Goal: Information Seeking & Learning: Check status

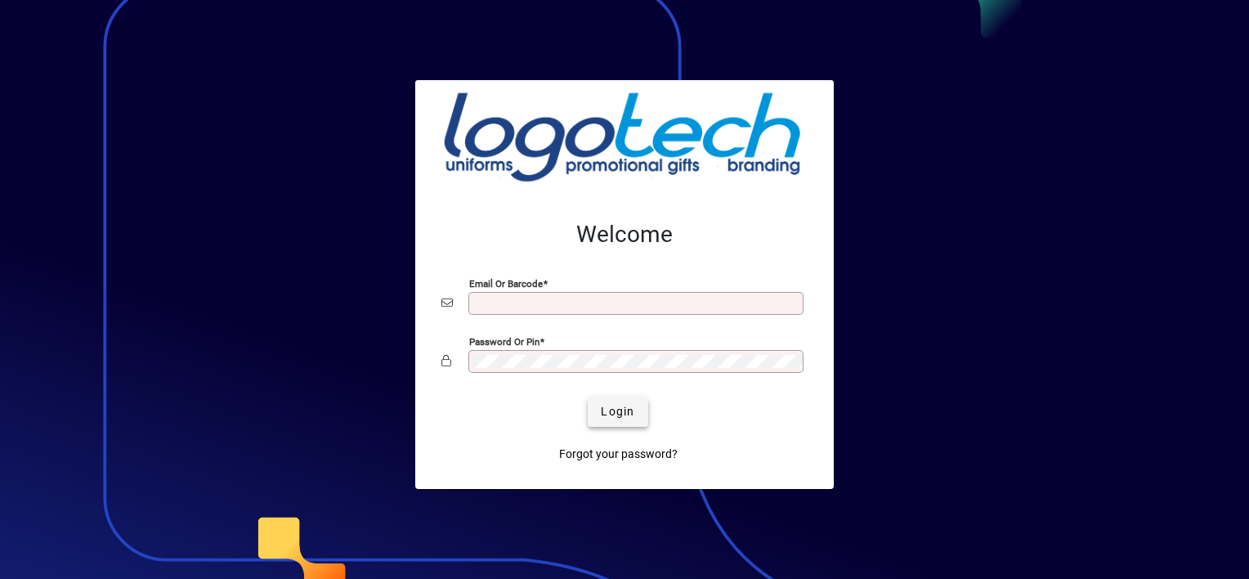
type input "**********"
click at [624, 420] on span "submit" at bounding box center [618, 411] width 60 height 39
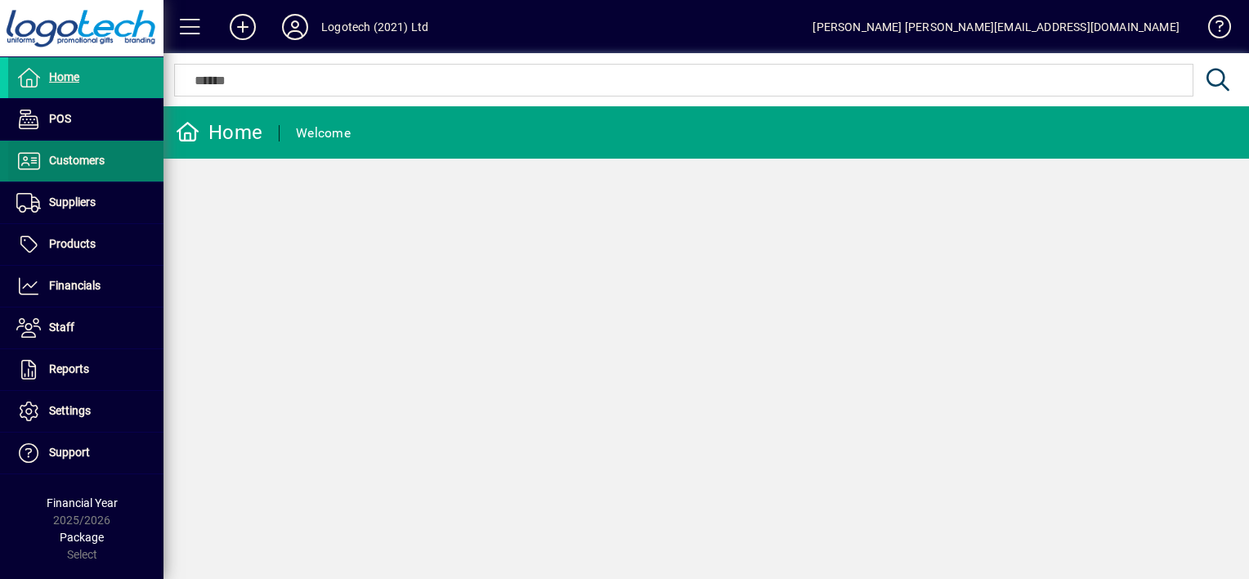
click at [86, 166] on span "Customers" at bounding box center [56, 161] width 96 height 20
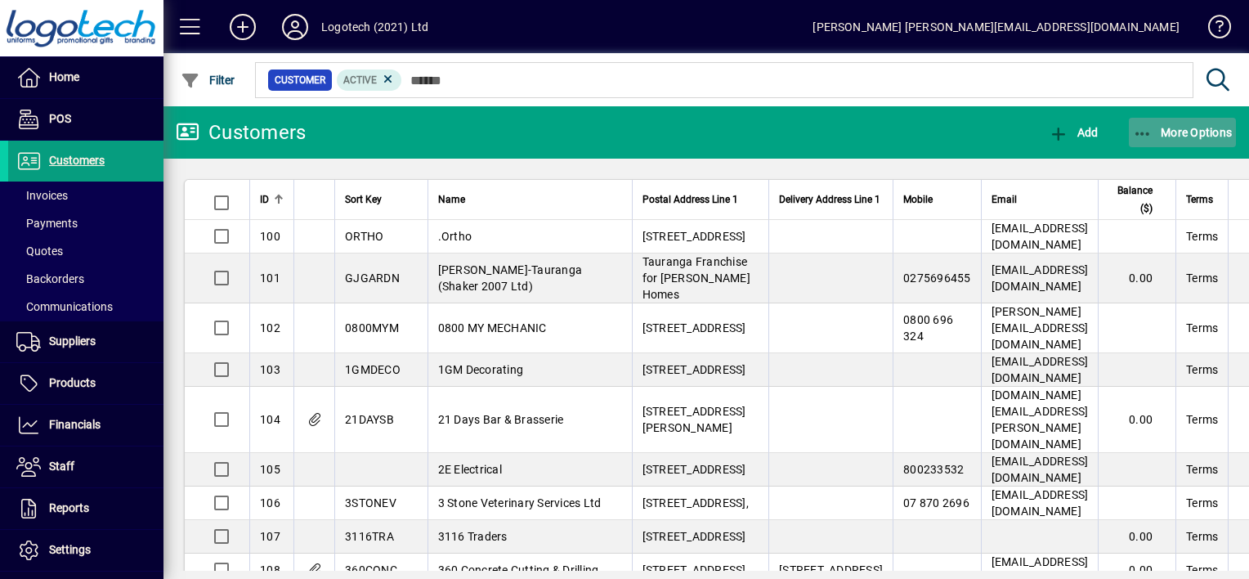
click at [1146, 132] on icon "button" at bounding box center [1143, 134] width 20 height 16
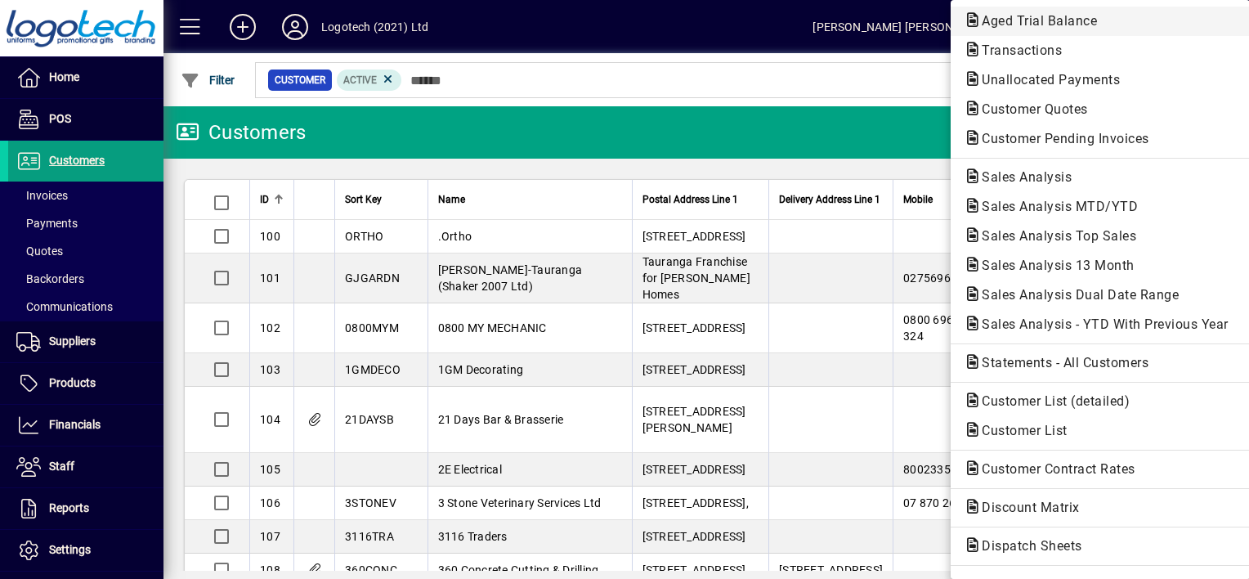
click at [1056, 22] on span "Aged Trial Balance" at bounding box center [1034, 21] width 141 height 16
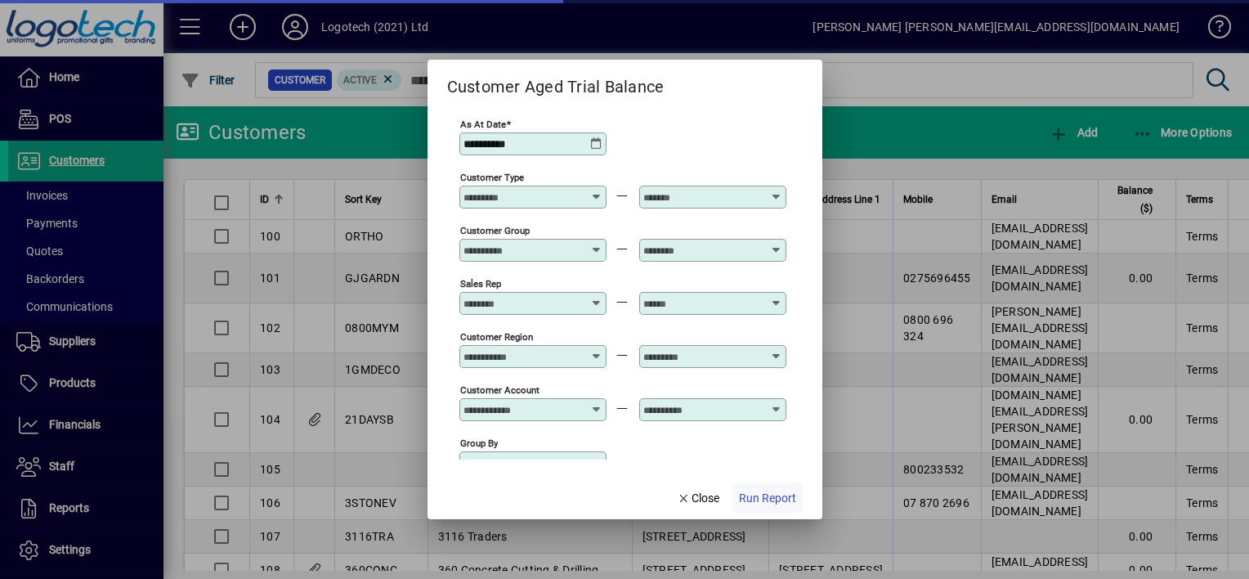
click at [768, 495] on span "Run Report" at bounding box center [767, 498] width 57 height 17
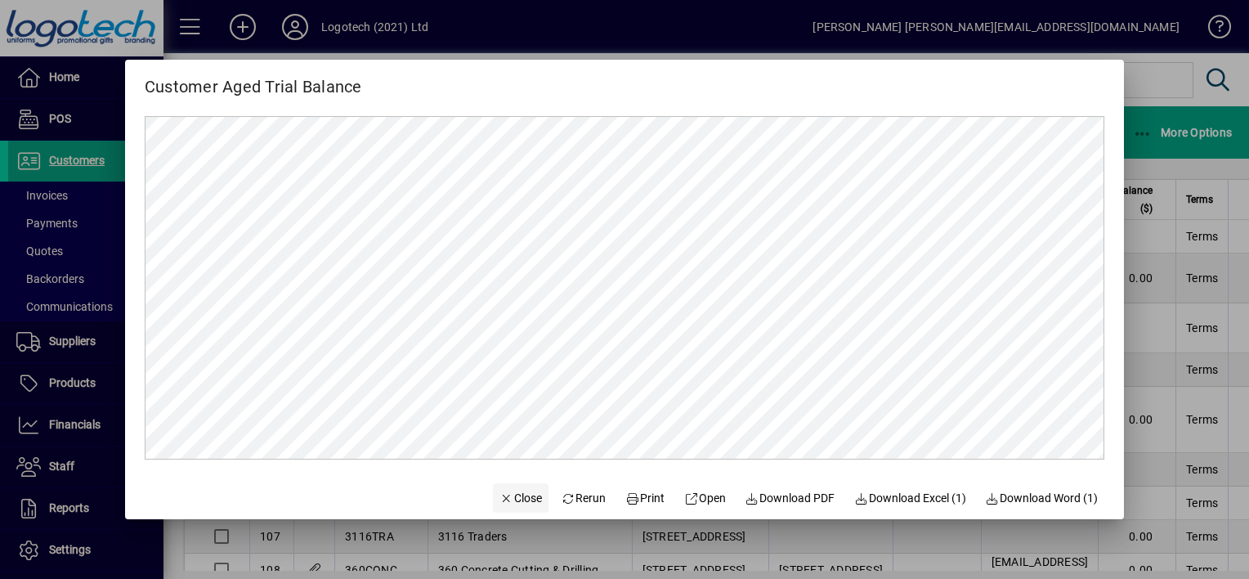
click at [509, 494] on span "Close" at bounding box center [521, 498] width 43 height 17
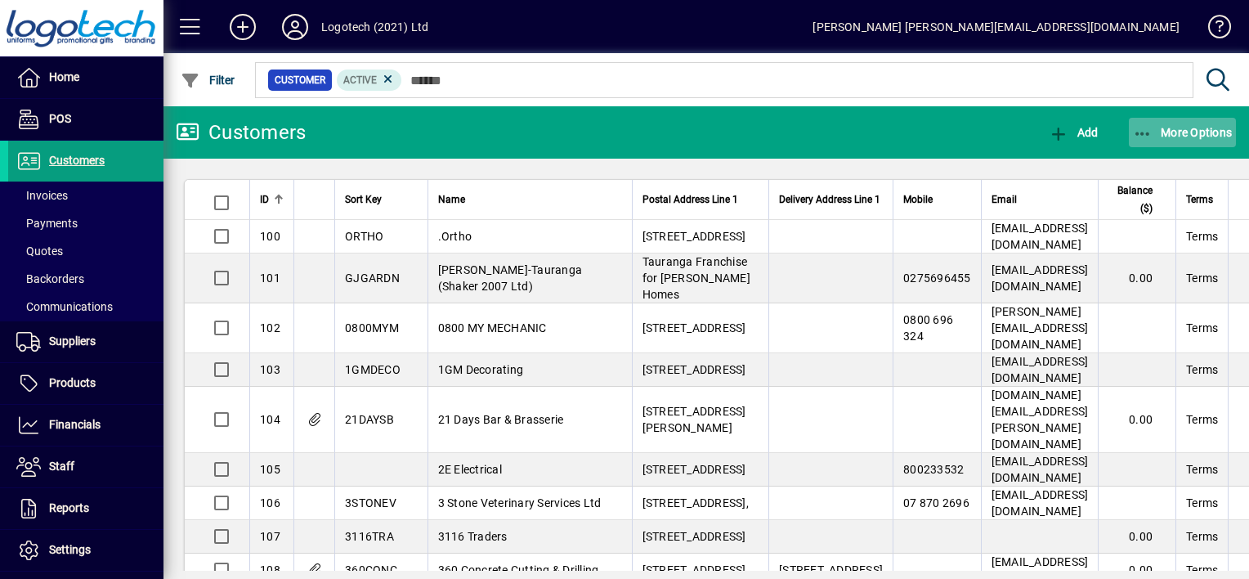
click at [1130, 132] on span "button" at bounding box center [1183, 132] width 108 height 39
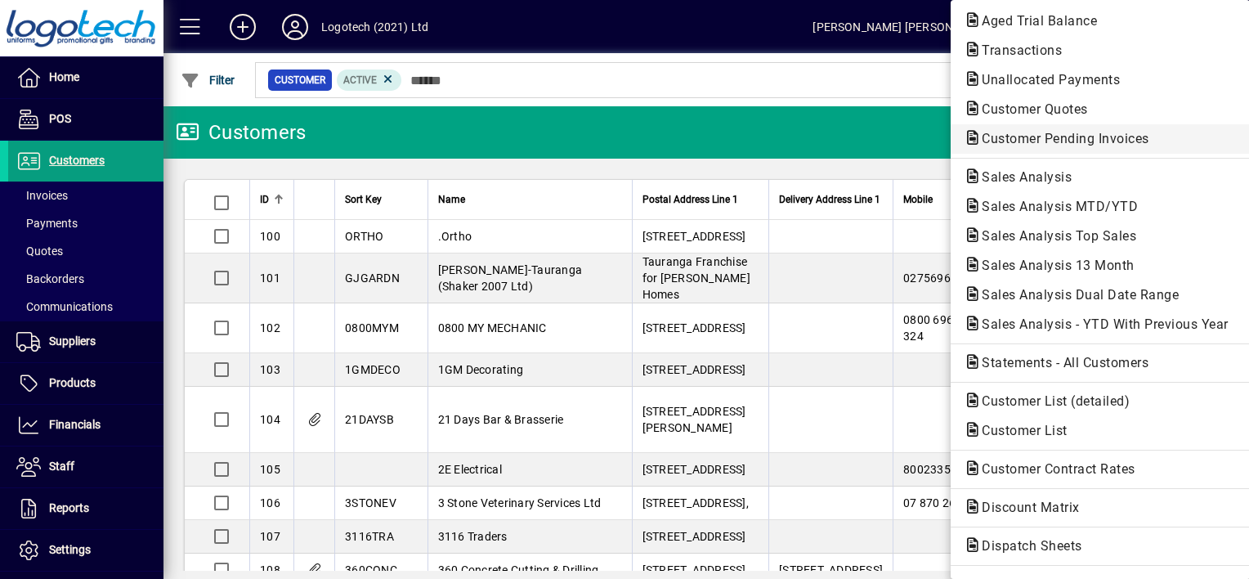
click at [1040, 134] on span "Customer Pending Invoices" at bounding box center [1061, 139] width 194 height 16
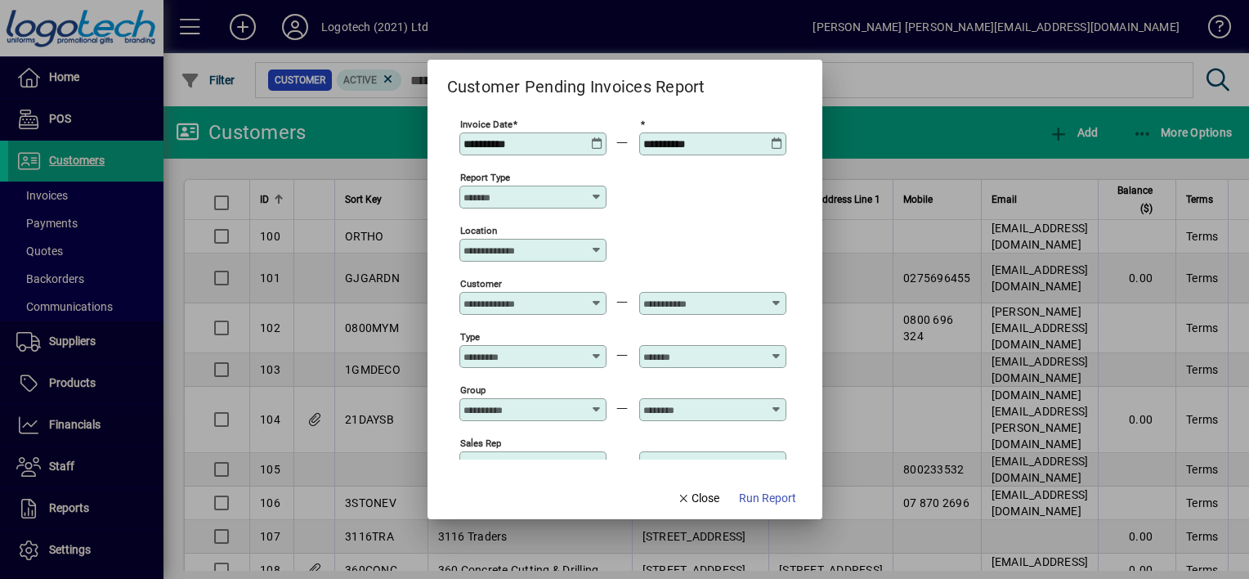
click at [599, 137] on icon at bounding box center [597, 137] width 12 height 0
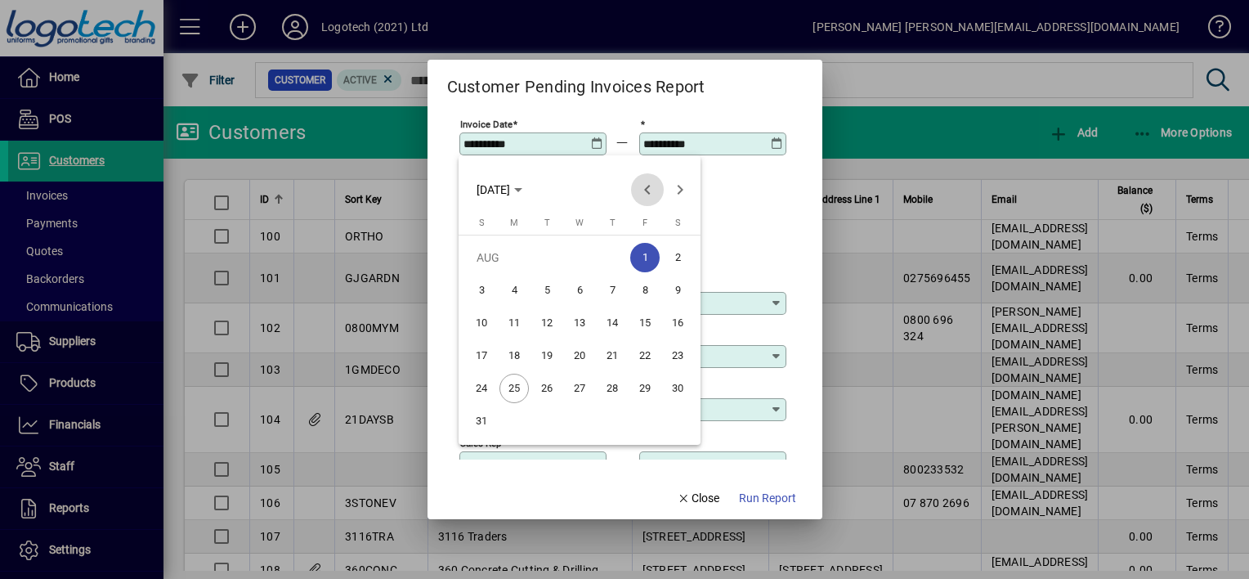
click at [644, 186] on span "Previous month" at bounding box center [647, 189] width 33 height 33
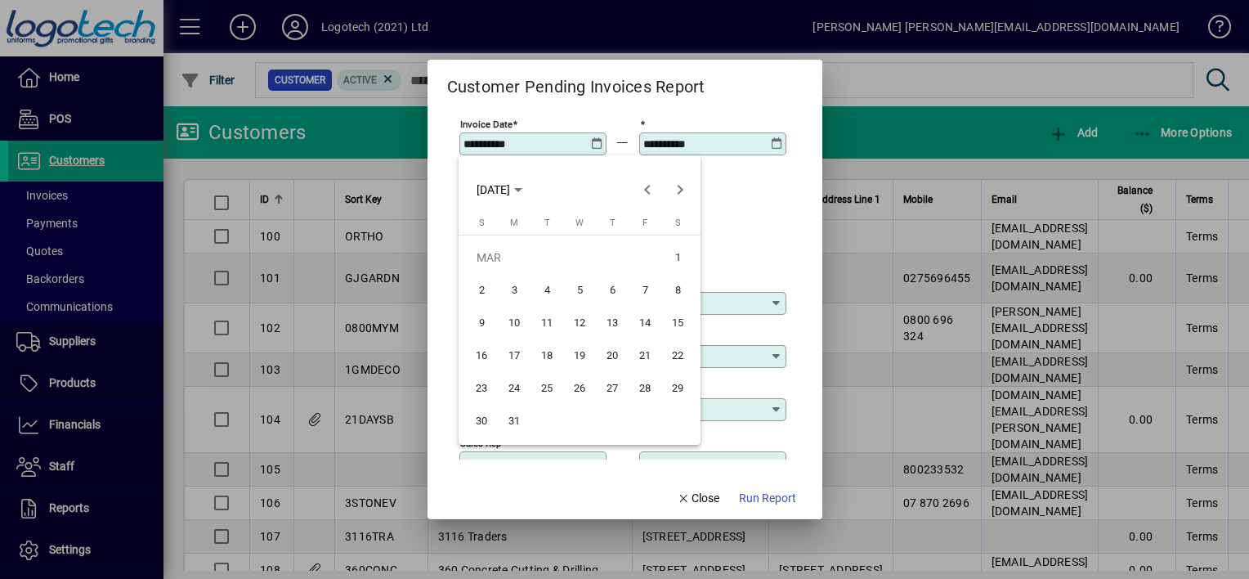
click at [675, 263] on span "1" at bounding box center [677, 257] width 29 height 29
type input "**********"
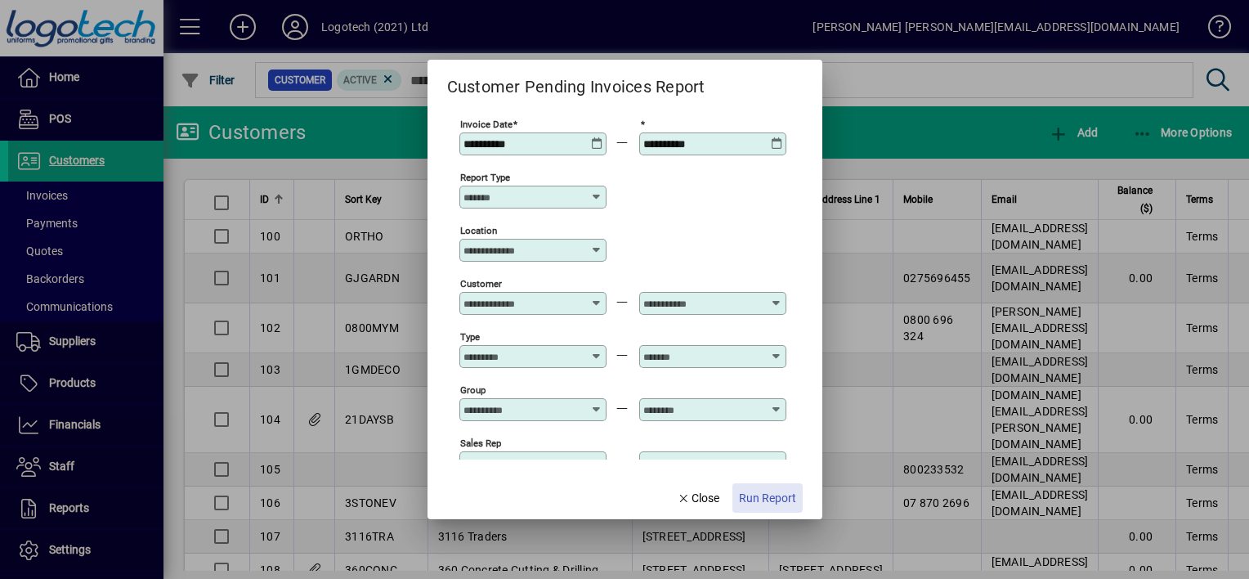
click at [760, 494] on span "Run Report" at bounding box center [767, 498] width 57 height 17
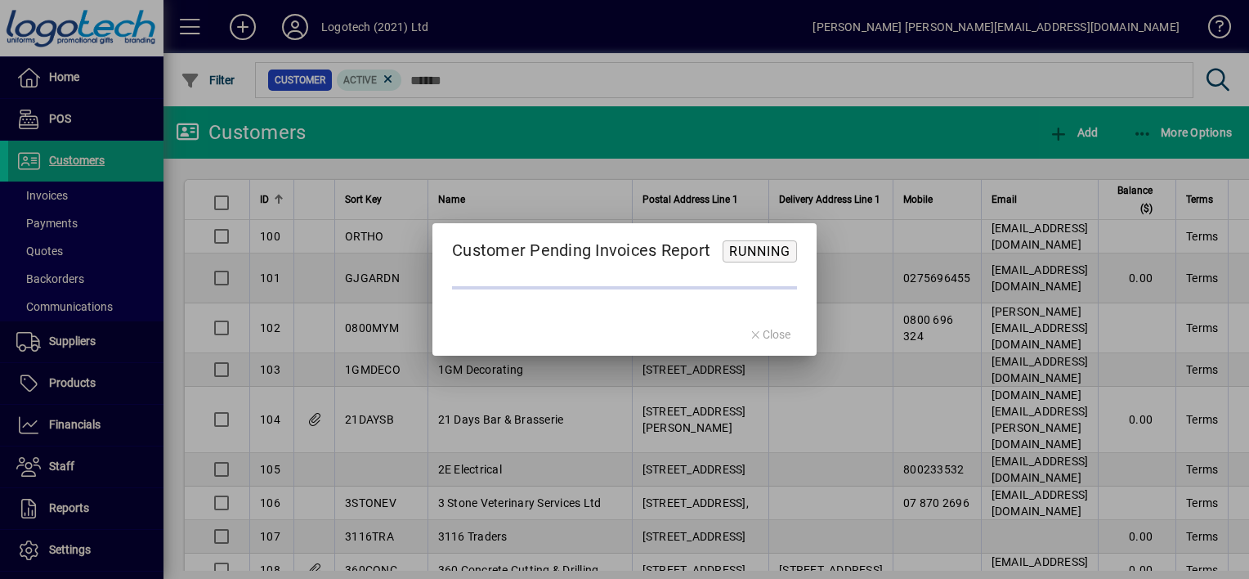
click at [760, 494] on div at bounding box center [624, 289] width 1249 height 579
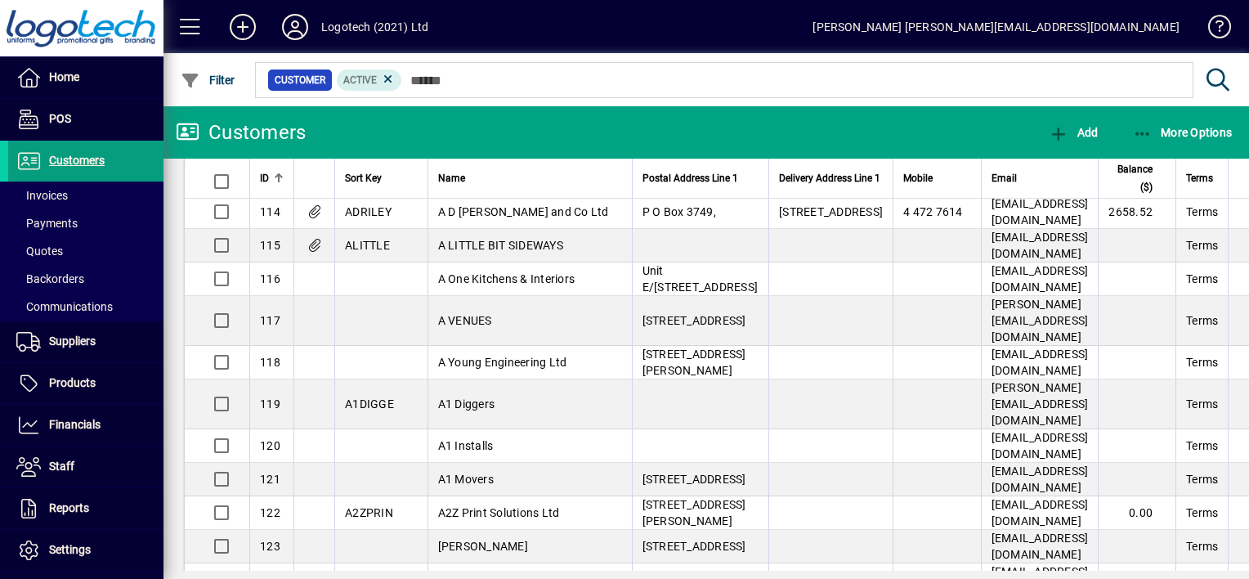
scroll to position [351, 0]
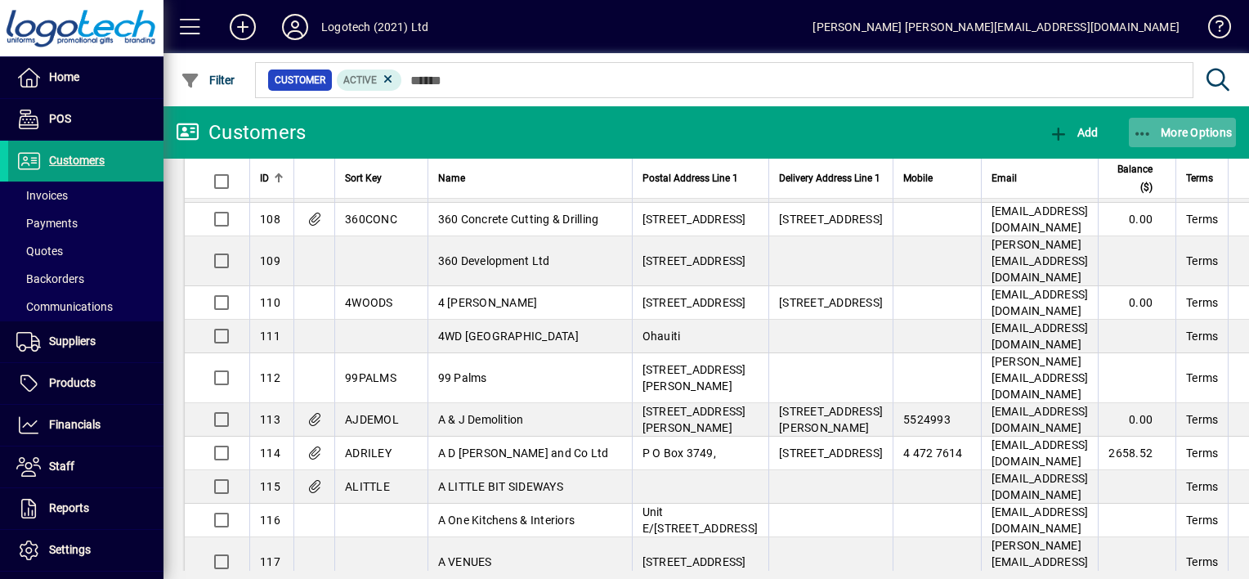
click at [1148, 130] on icon "button" at bounding box center [1143, 134] width 20 height 16
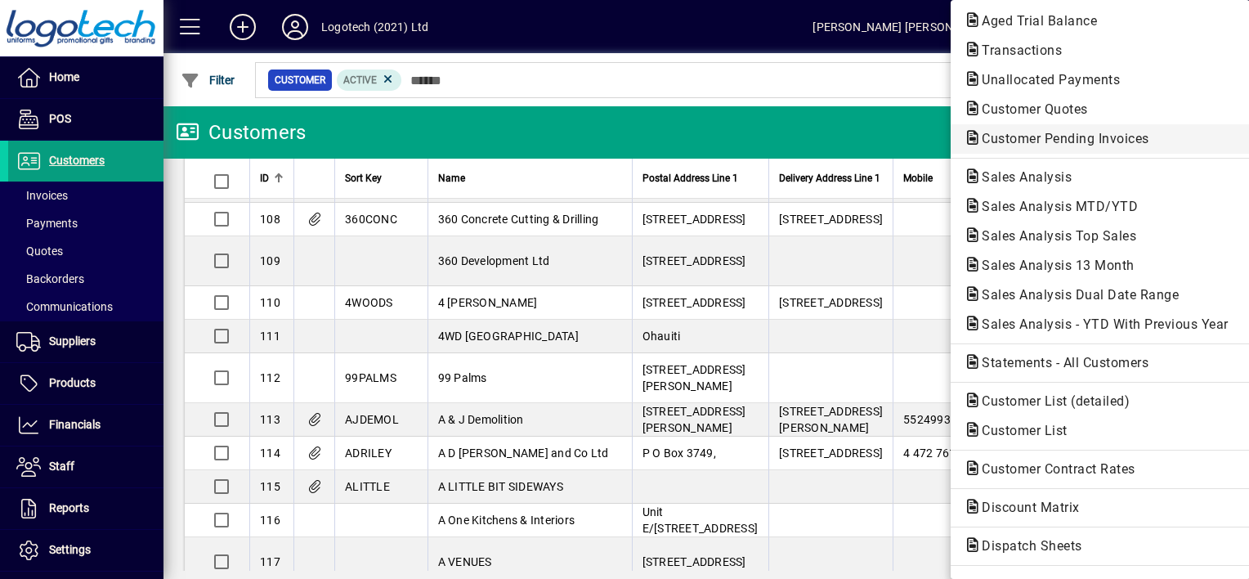
click at [1043, 132] on span "Customer Pending Invoices" at bounding box center [1061, 139] width 194 height 16
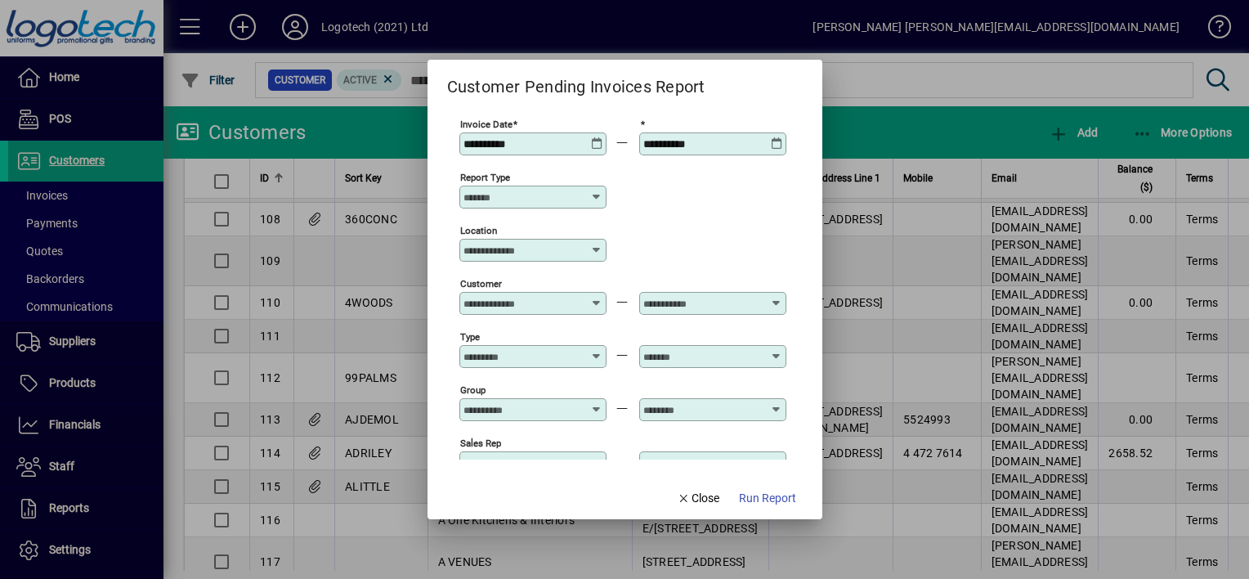
click at [594, 137] on icon at bounding box center [597, 137] width 12 height 0
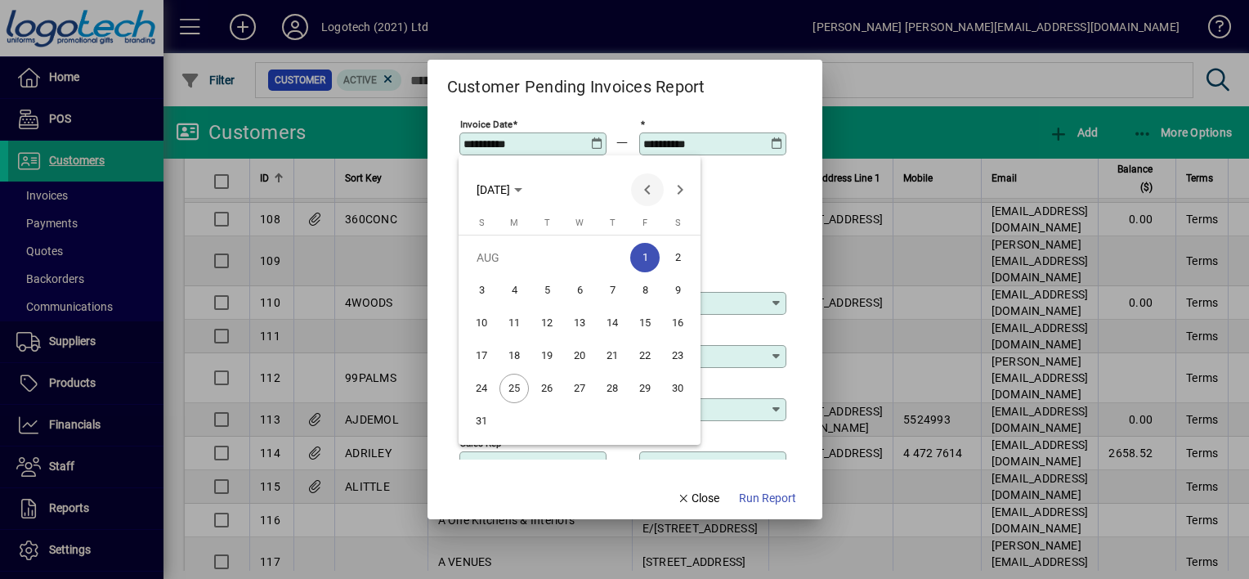
click at [642, 190] on span "Previous month" at bounding box center [647, 189] width 33 height 33
click at [545, 291] on span "1" at bounding box center [546, 290] width 29 height 29
type input "**********"
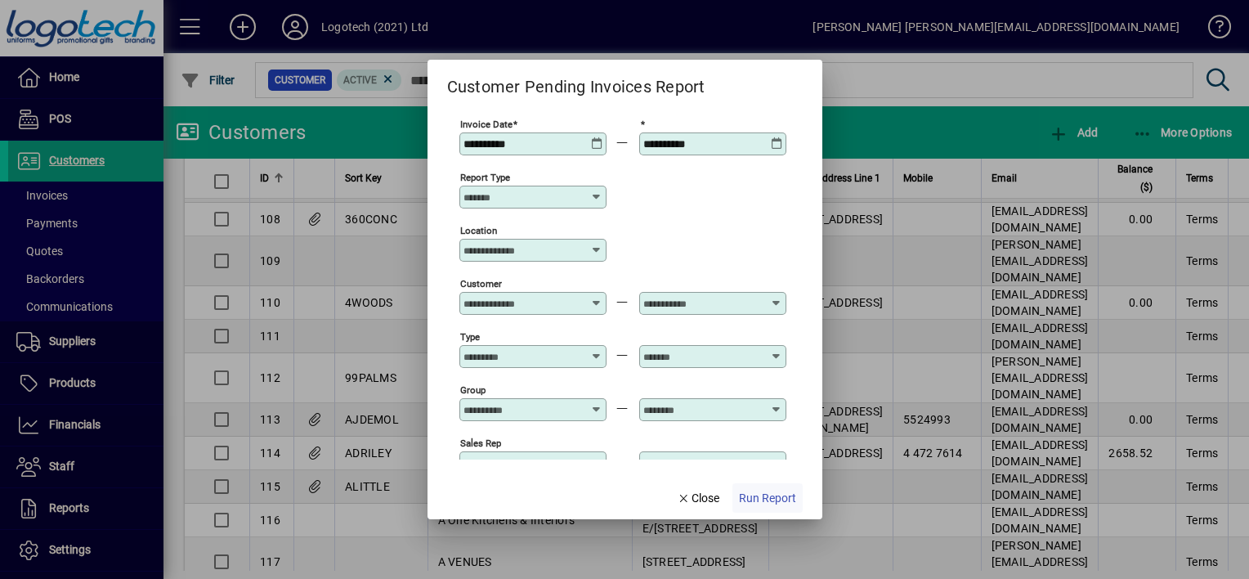
click at [746, 497] on span "Run Report" at bounding box center [767, 498] width 57 height 17
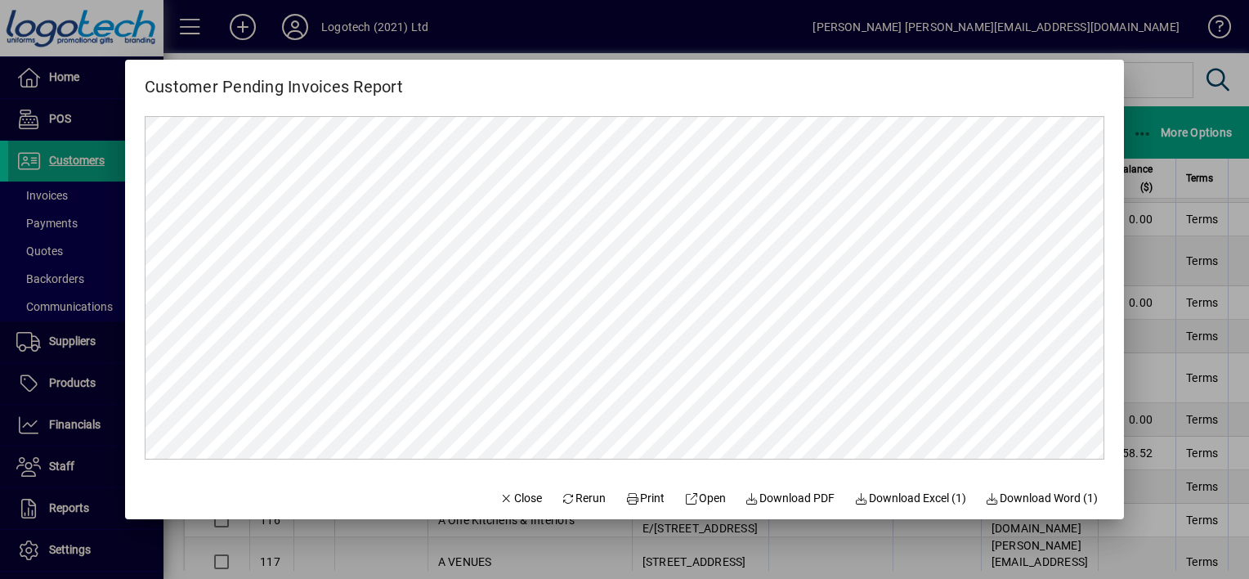
scroll to position [0, 0]
click at [516, 492] on span "Close" at bounding box center [521, 498] width 43 height 17
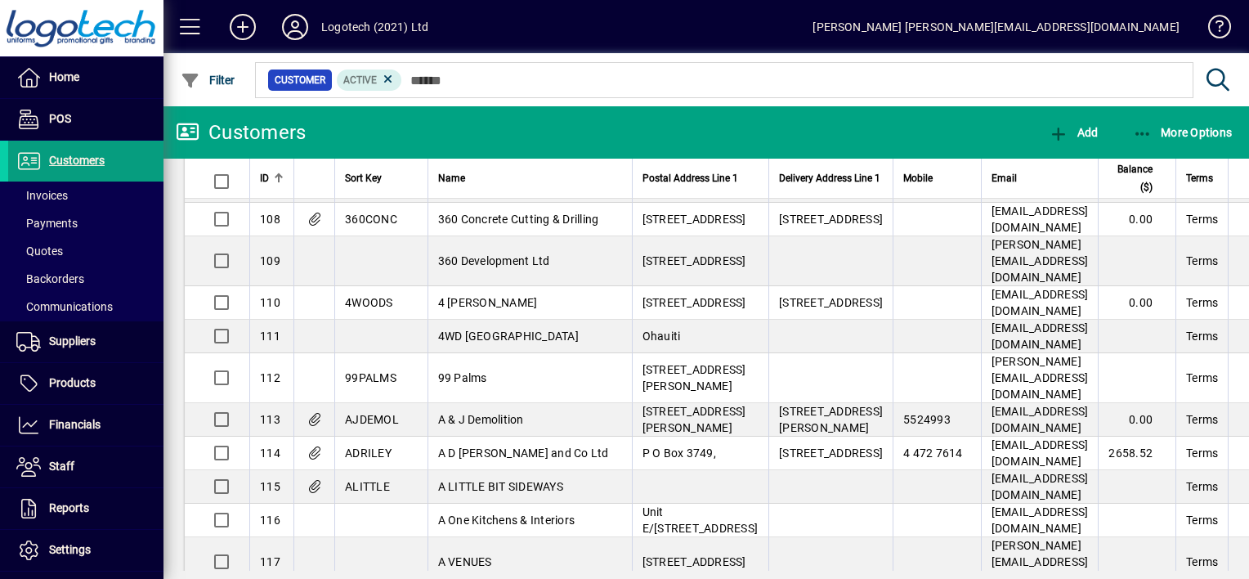
click at [516, 470] on td "A D [PERSON_NAME] and Co Ltd" at bounding box center [530, 454] width 204 height 34
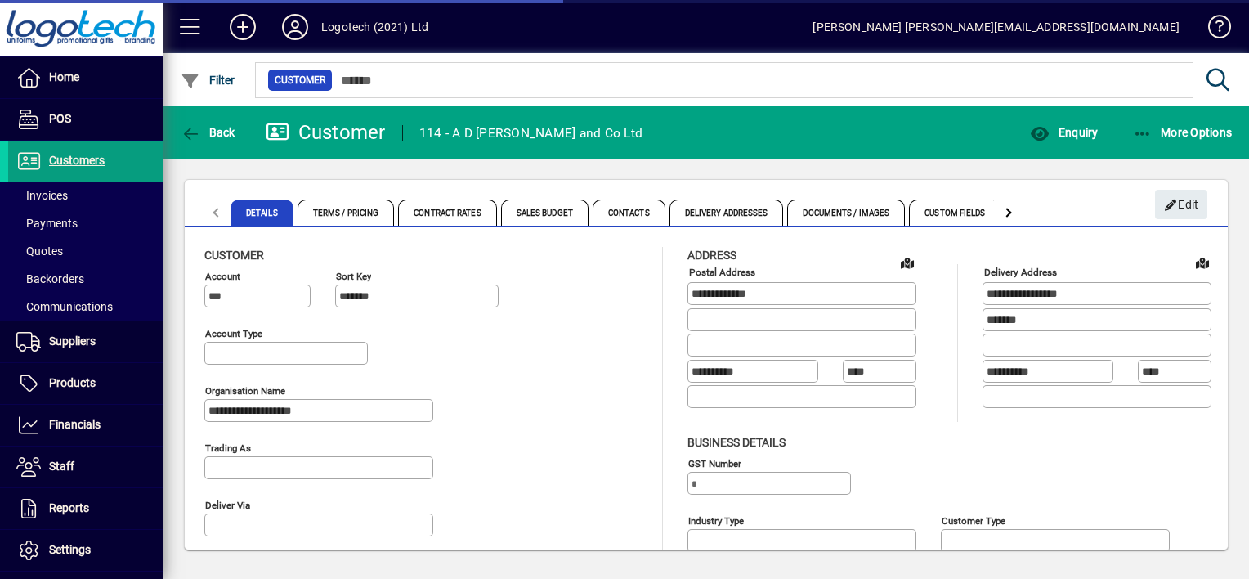
type input "**********"
type input "*******"
type input "**********"
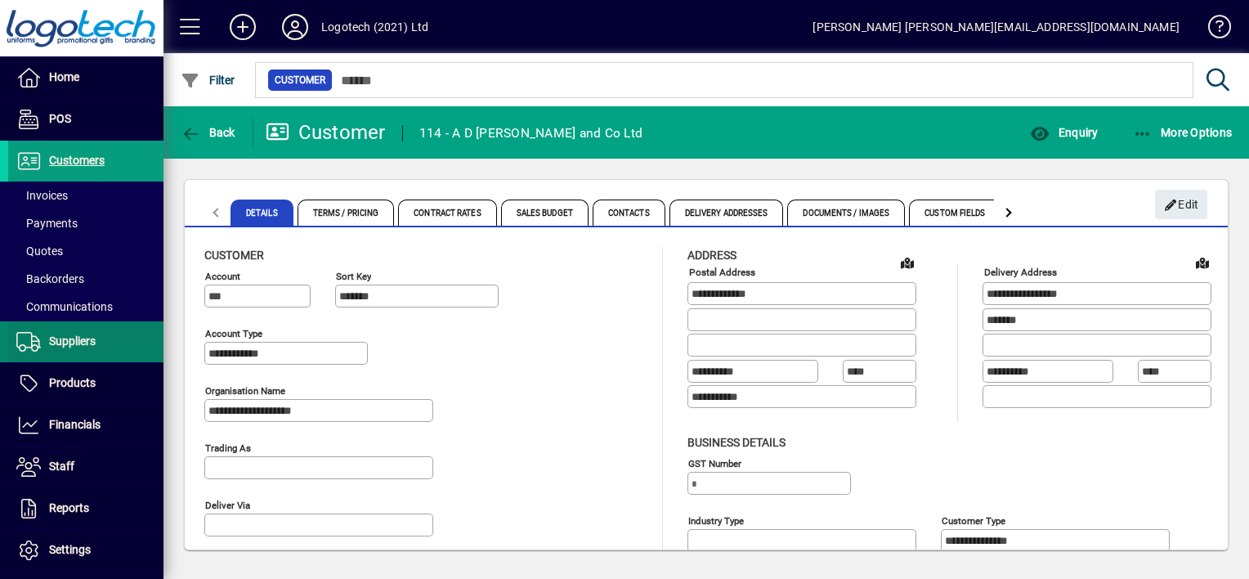
click at [72, 341] on span "Suppliers" at bounding box center [72, 340] width 47 height 13
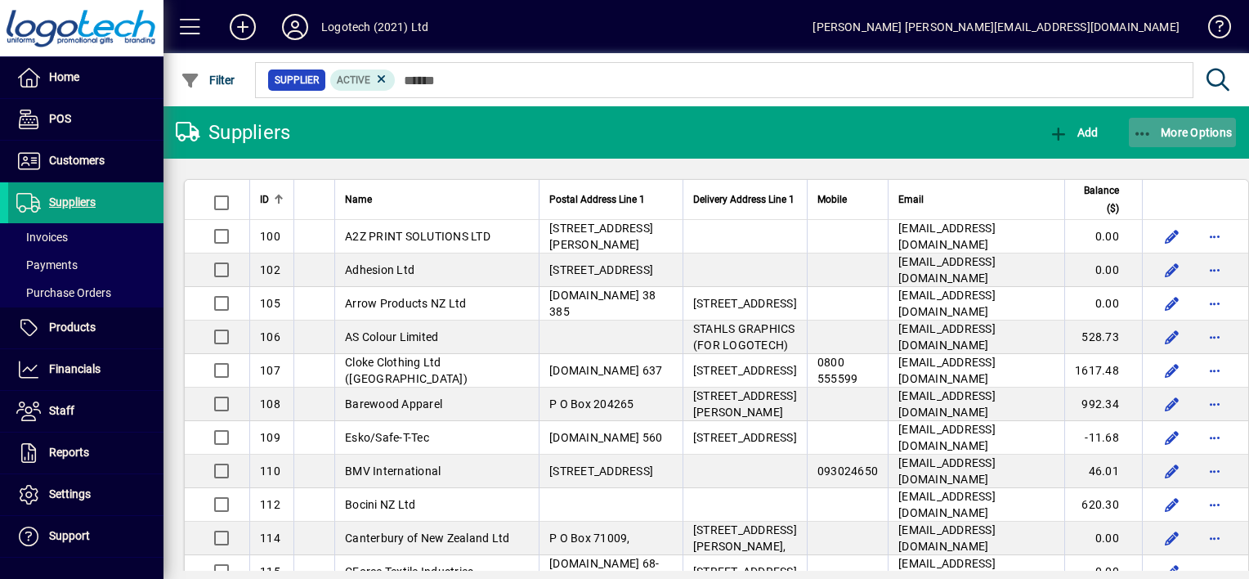
click at [1143, 128] on icon "button" at bounding box center [1143, 134] width 20 height 16
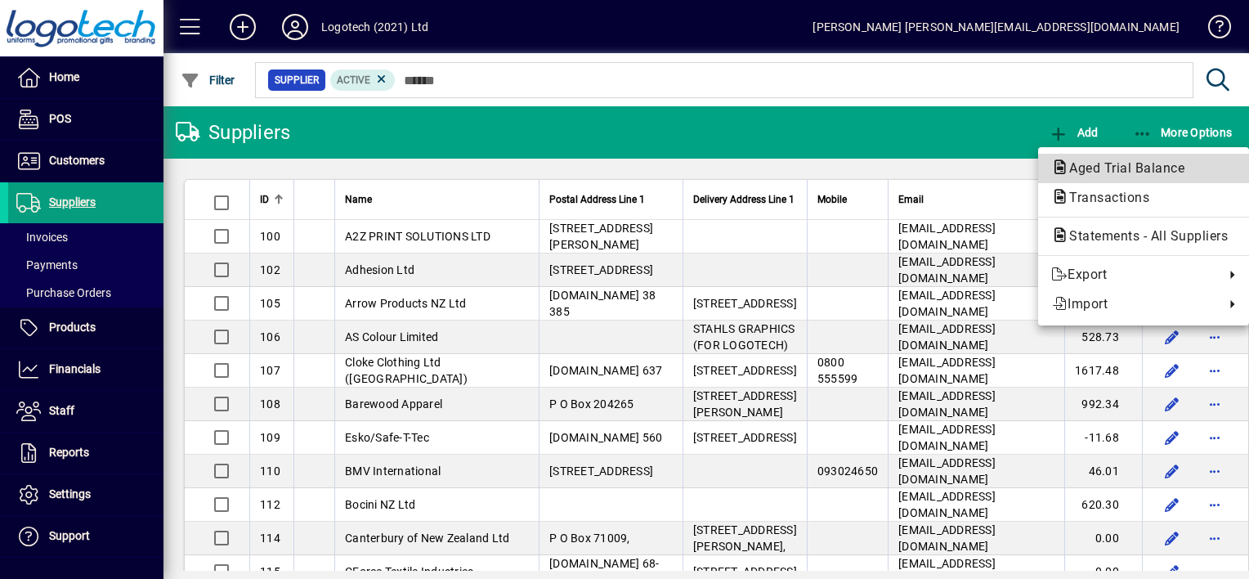
click at [1128, 165] on span "Aged Trial Balance" at bounding box center [1122, 168] width 141 height 16
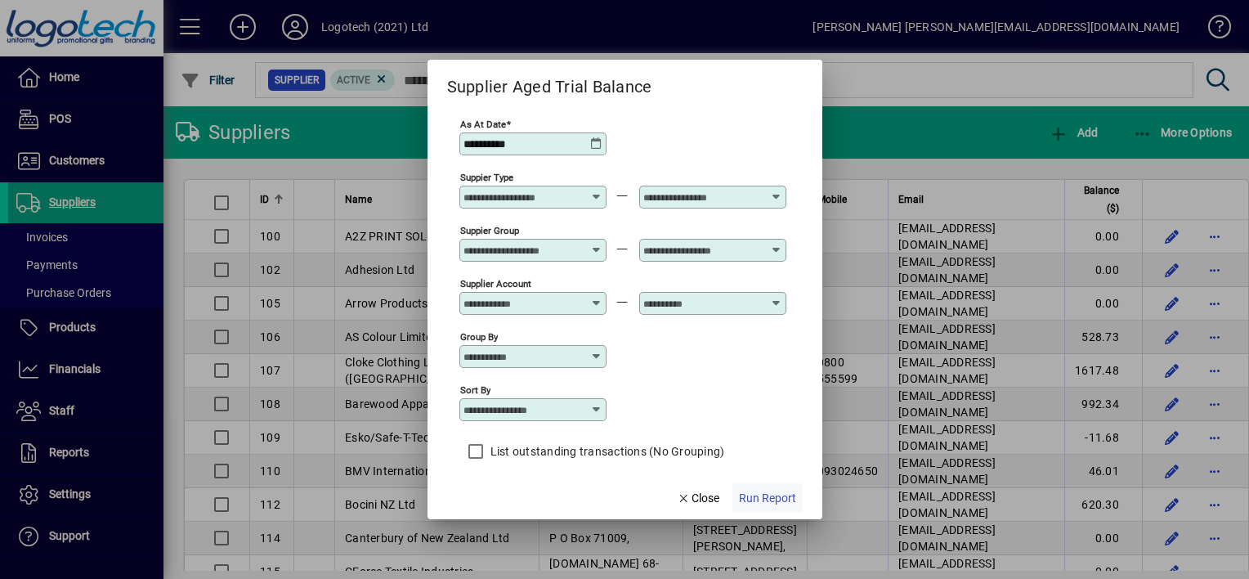
click at [765, 494] on span "Run Report" at bounding box center [767, 498] width 57 height 17
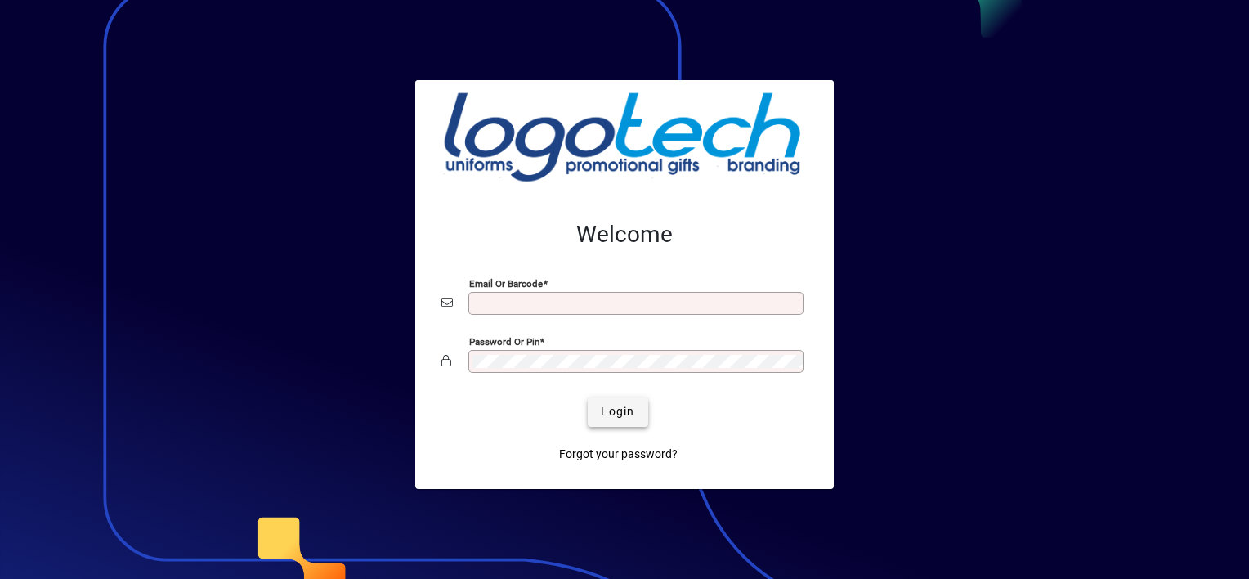
type input "**********"
click at [631, 417] on span "Login" at bounding box center [618, 411] width 34 height 17
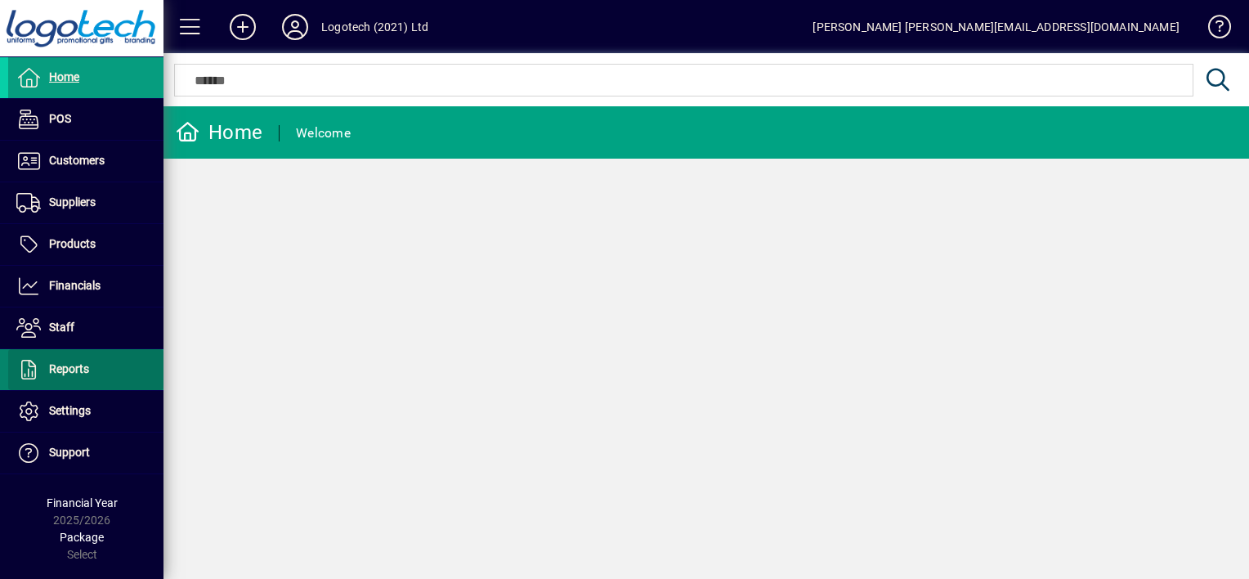
click at [76, 372] on span "Reports" at bounding box center [69, 368] width 40 height 13
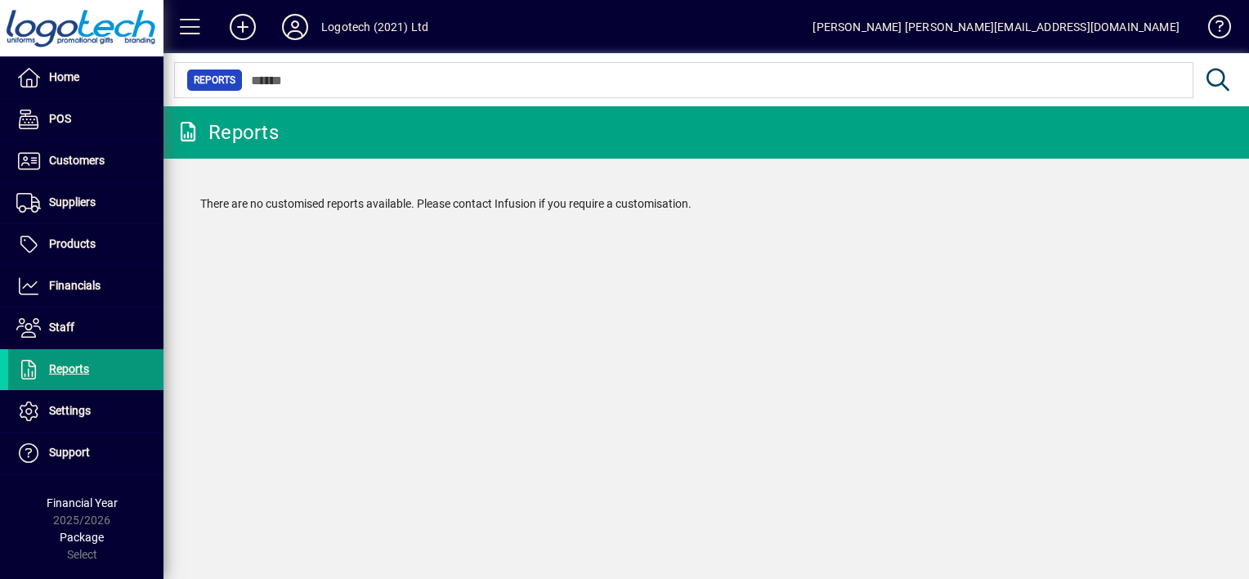
click at [76, 372] on span "Reports" at bounding box center [69, 368] width 40 height 13
click at [79, 279] on span "Financials" at bounding box center [75, 285] width 52 height 13
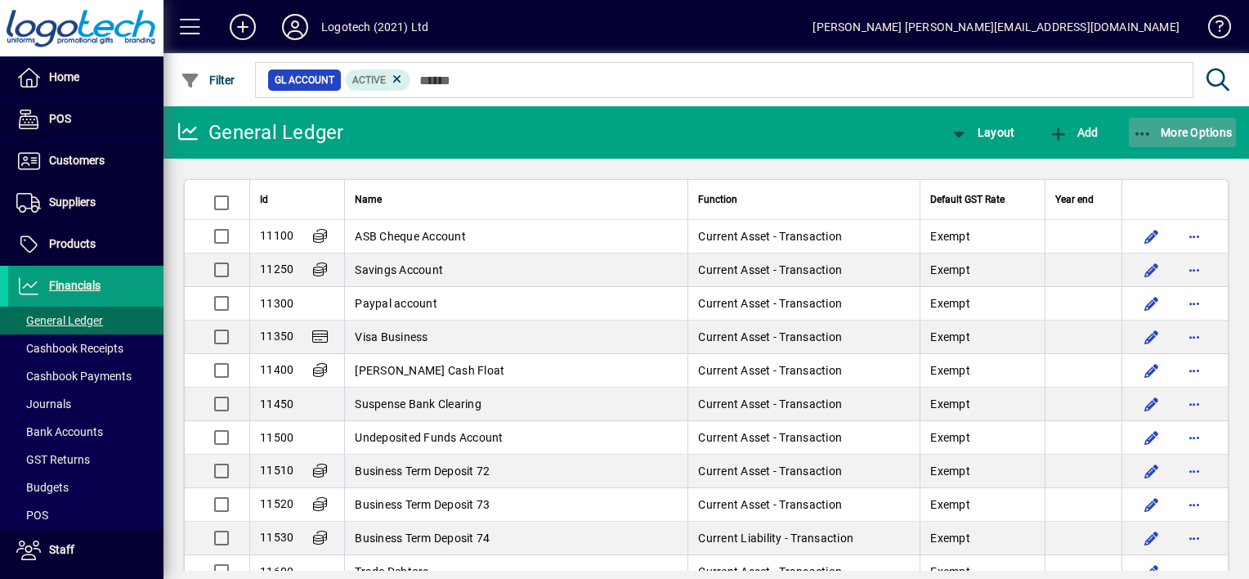
click at [1146, 134] on icon "button" at bounding box center [1143, 134] width 20 height 16
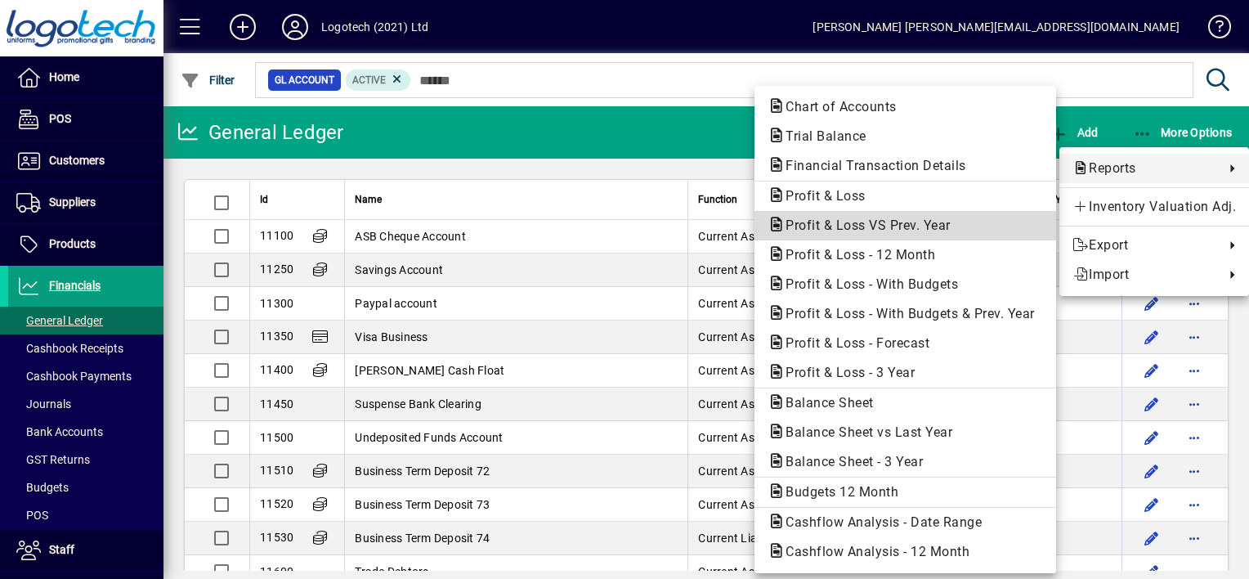
click at [908, 225] on span "Profit & Loss VS Prev. Year" at bounding box center [863, 225] width 191 height 16
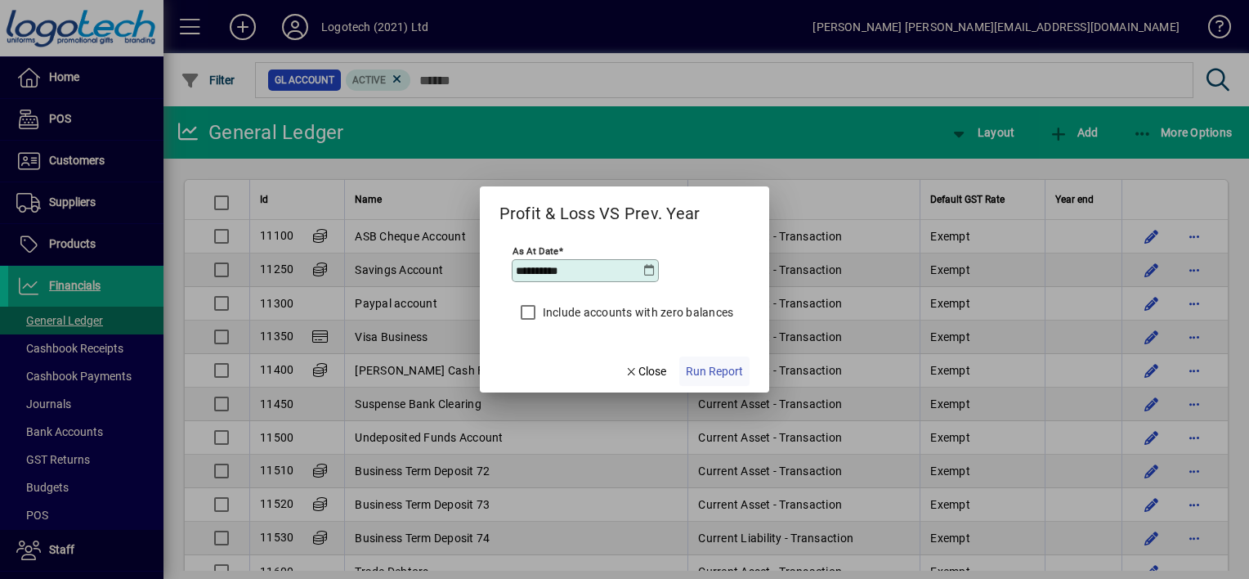
click at [711, 370] on span "Run Report" at bounding box center [714, 371] width 57 height 17
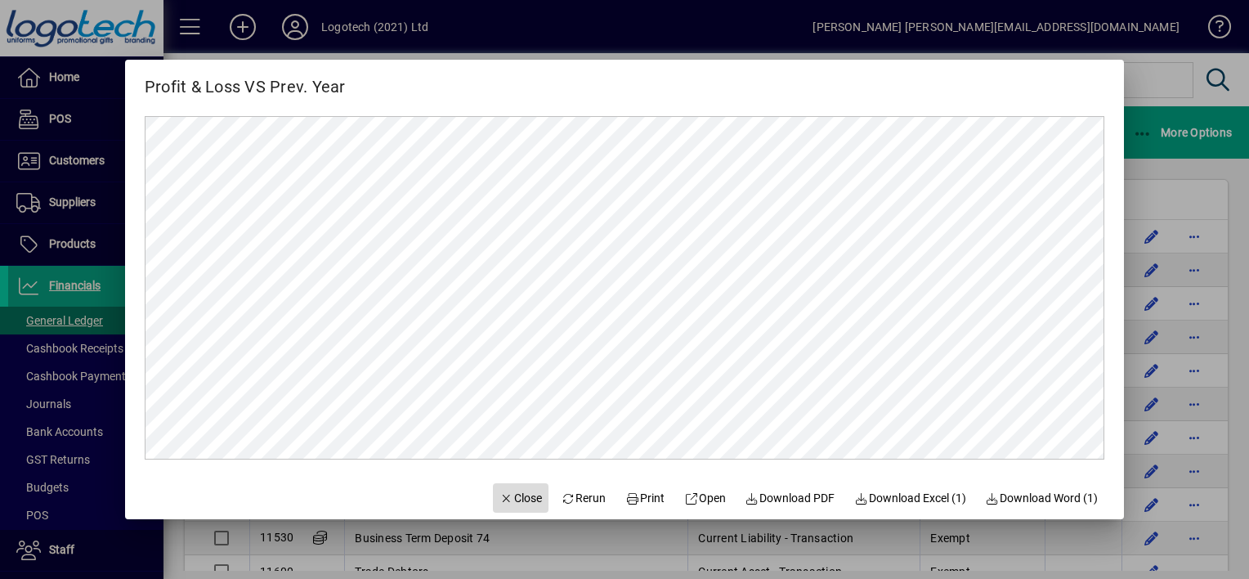
click at [507, 494] on span "Close" at bounding box center [521, 498] width 43 height 17
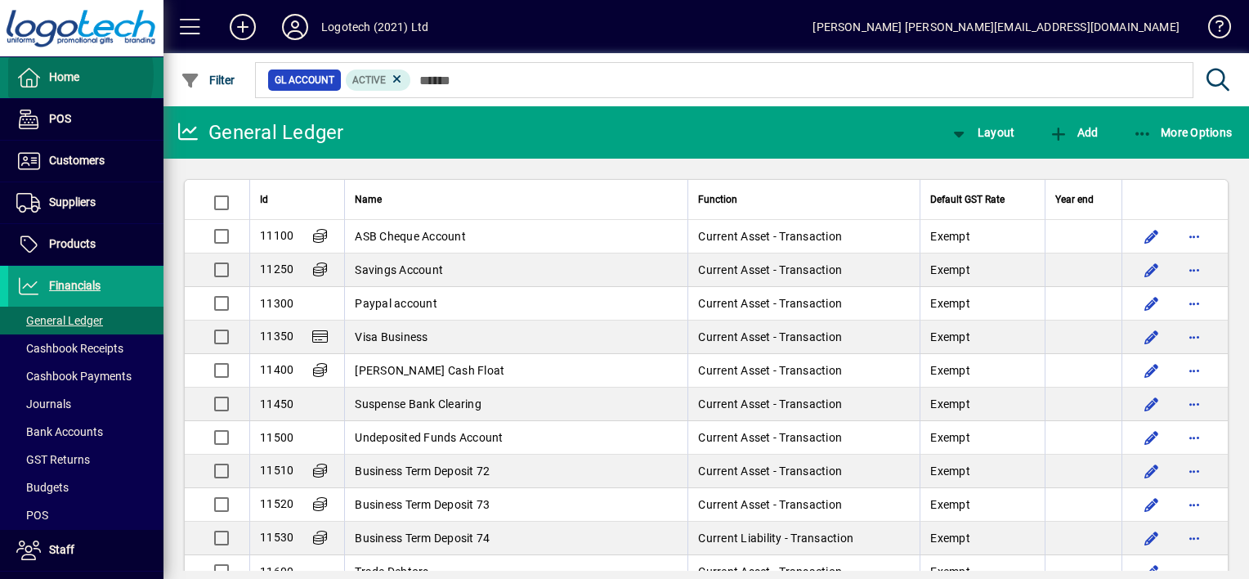
click at [52, 74] on span "Home" at bounding box center [64, 76] width 30 height 13
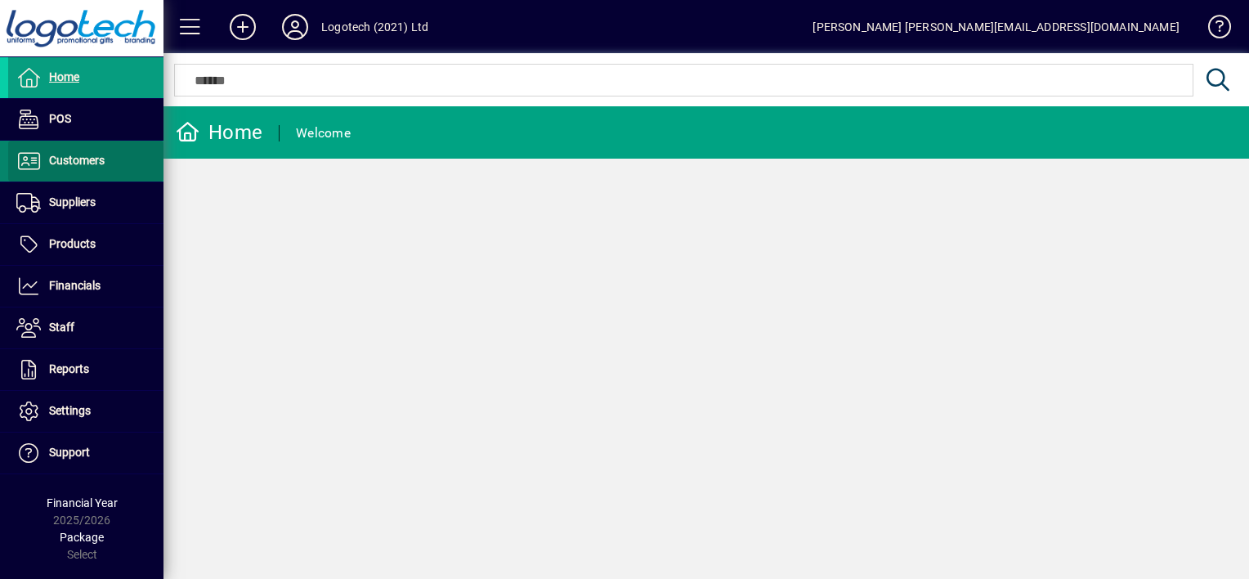
click at [92, 164] on span "Customers" at bounding box center [77, 160] width 56 height 13
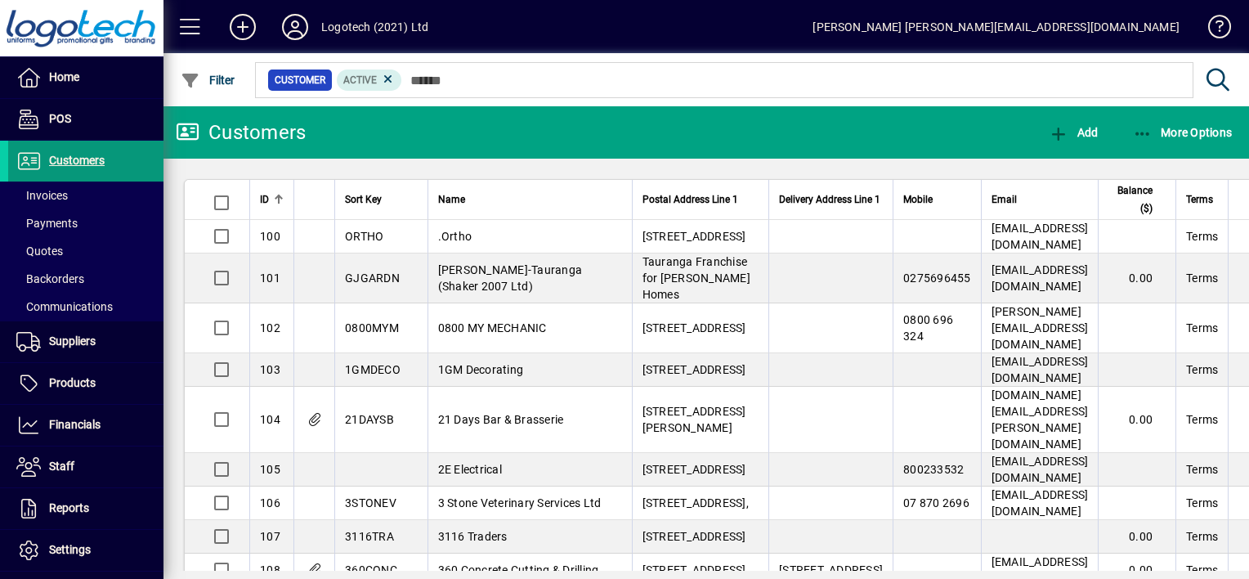
click at [62, 160] on span "Customers" at bounding box center [77, 160] width 56 height 13
click at [1144, 137] on icon "button" at bounding box center [1143, 134] width 20 height 16
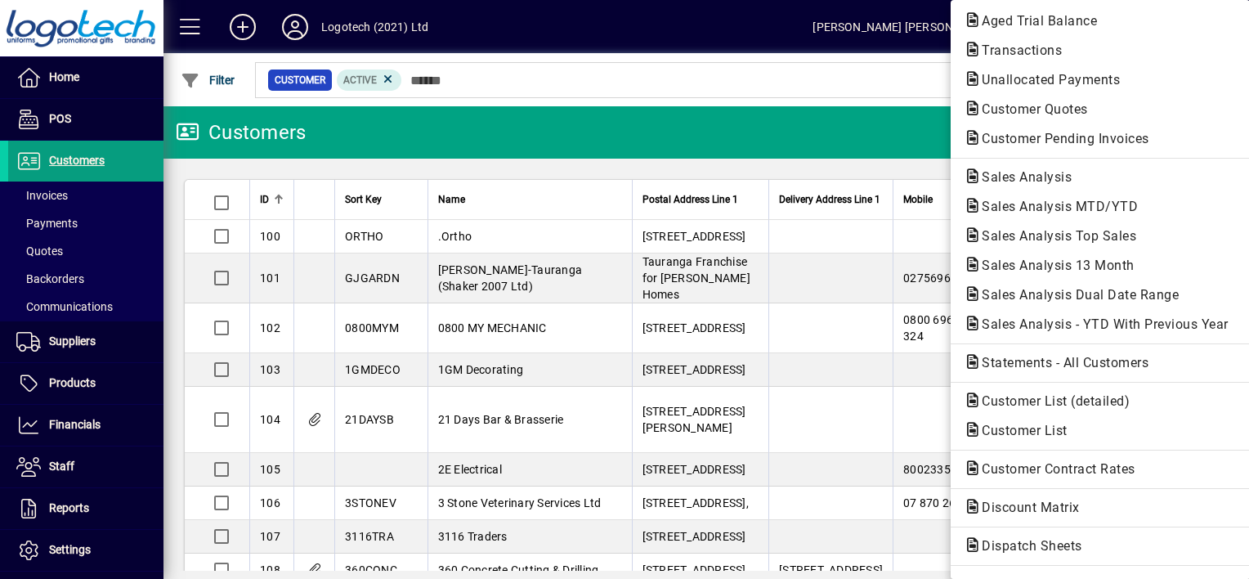
click at [72, 74] on div at bounding box center [624, 289] width 1249 height 579
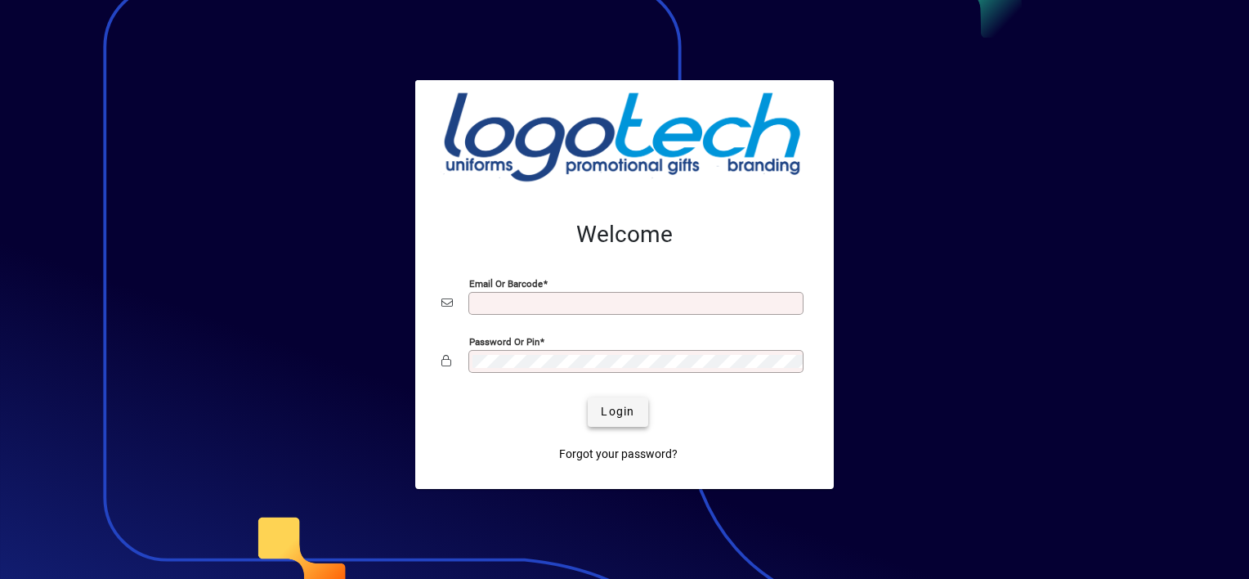
type input "**********"
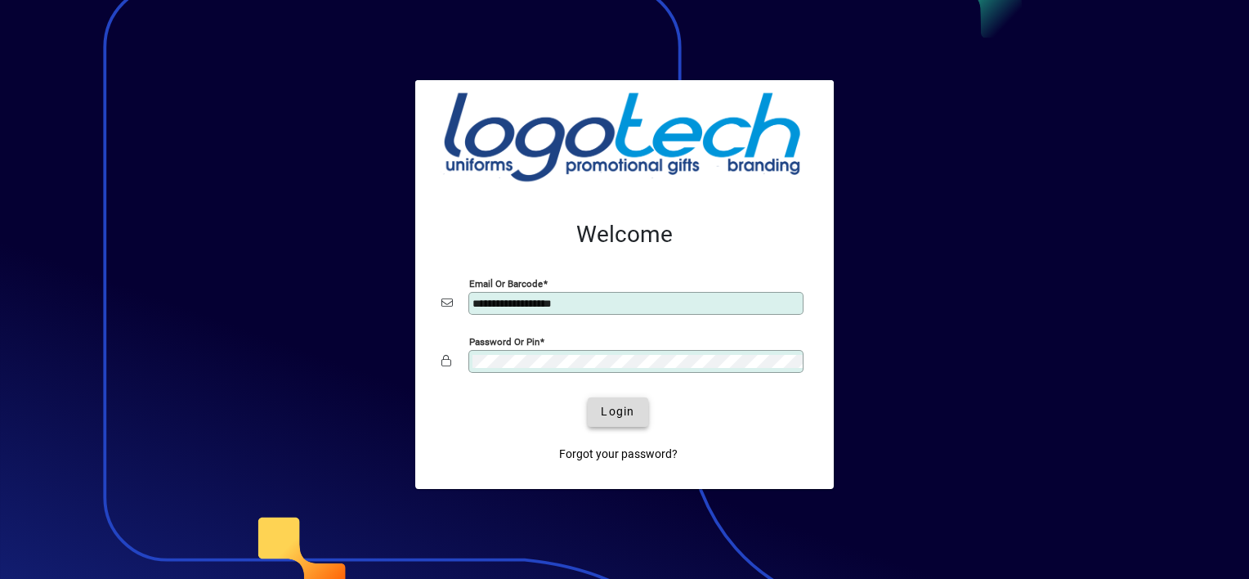
click at [617, 420] on span "submit" at bounding box center [618, 411] width 60 height 39
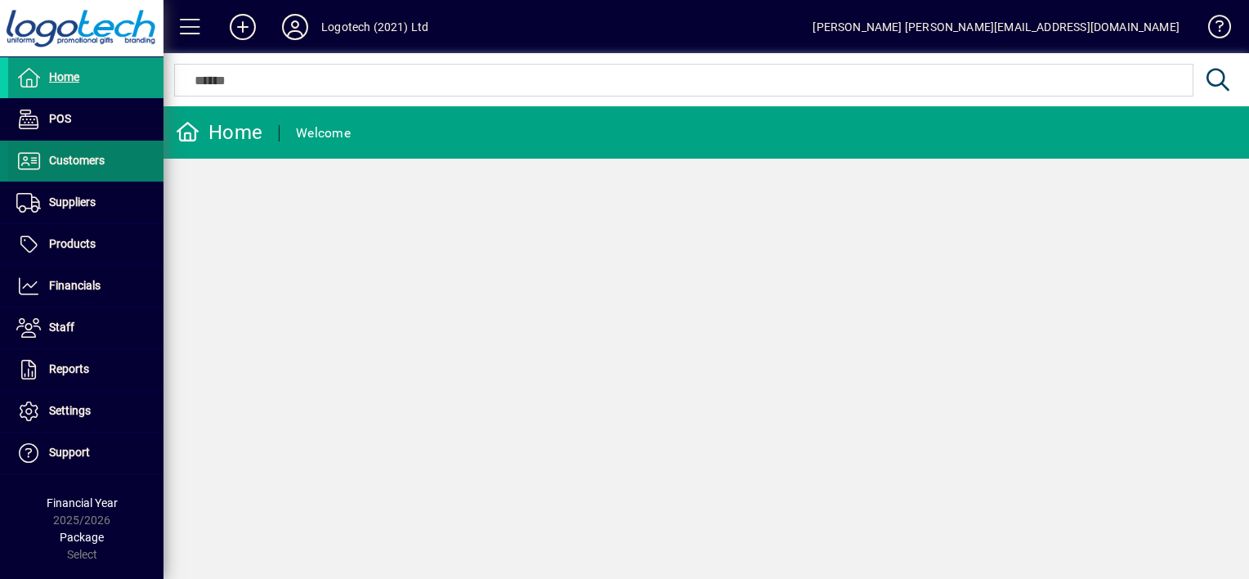
click at [61, 154] on span "Customers" at bounding box center [77, 160] width 56 height 13
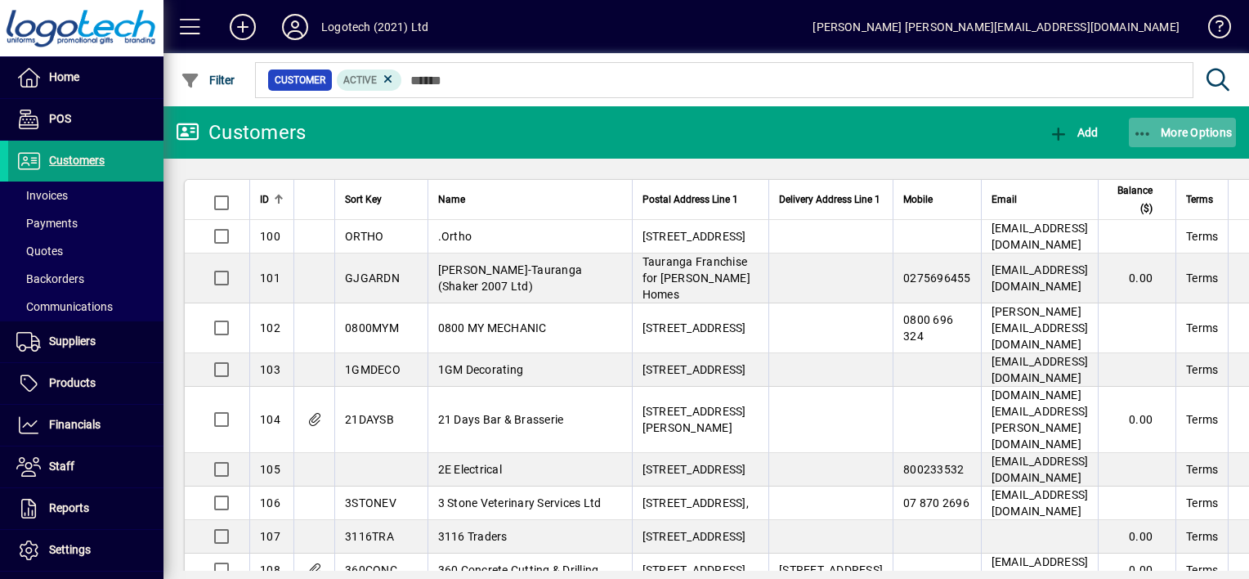
click at [1145, 131] on icon "button" at bounding box center [1143, 134] width 20 height 16
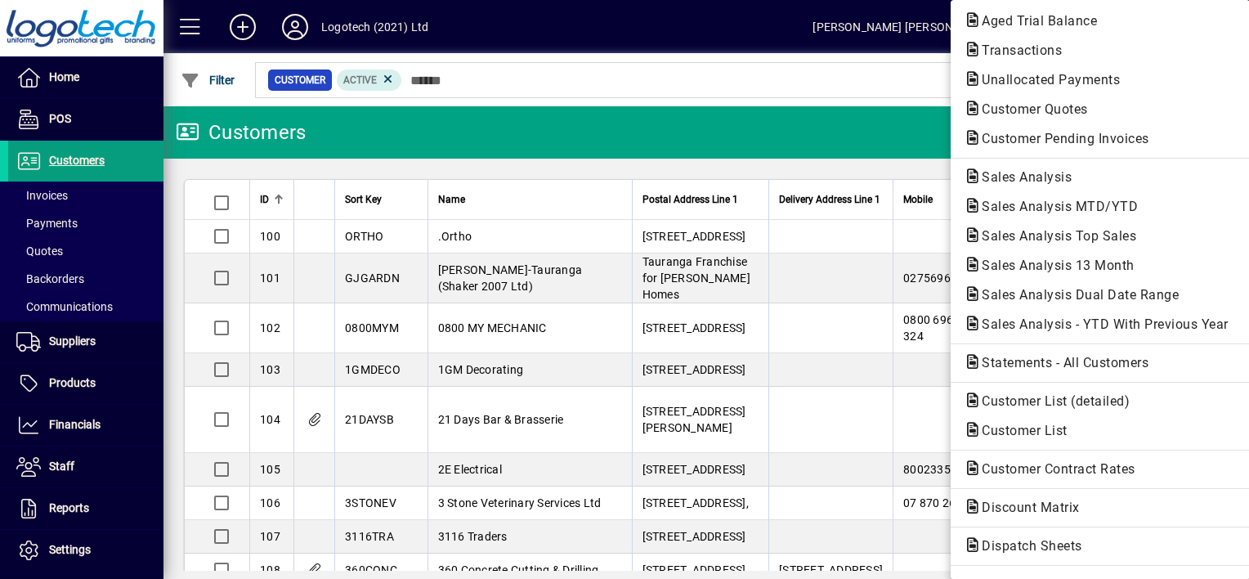
click at [1145, 131] on div "Aged Trial Balance Transactions Unallocated Payments Customer Quotes Customer P…" at bounding box center [1100, 289] width 299 height 579
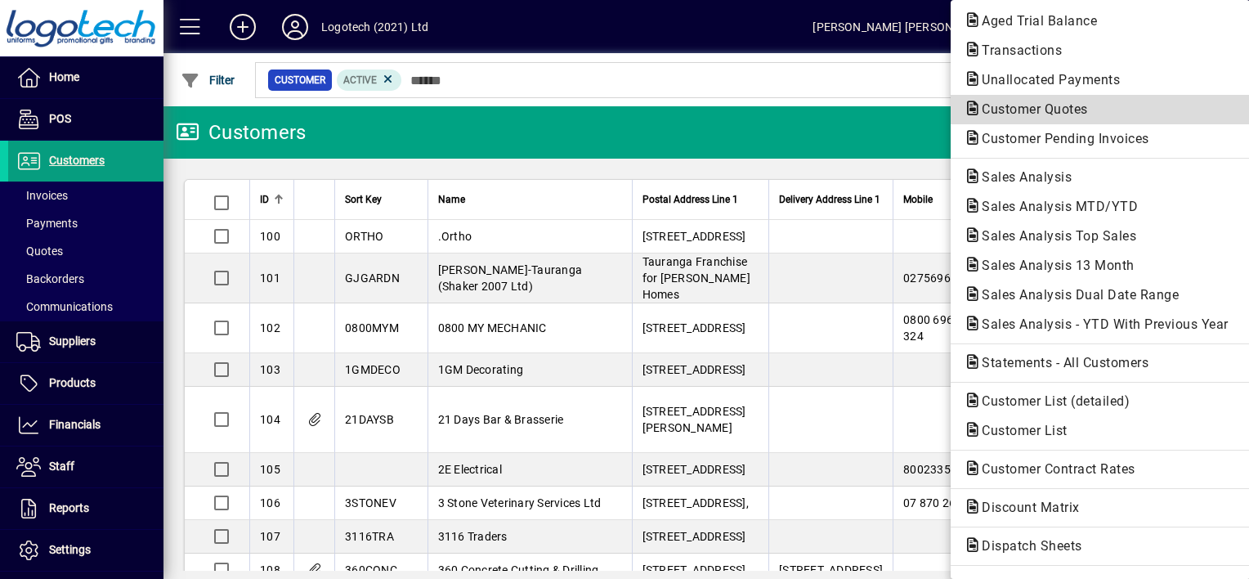
click at [1030, 108] on span "Customer Quotes" at bounding box center [1030, 109] width 132 height 16
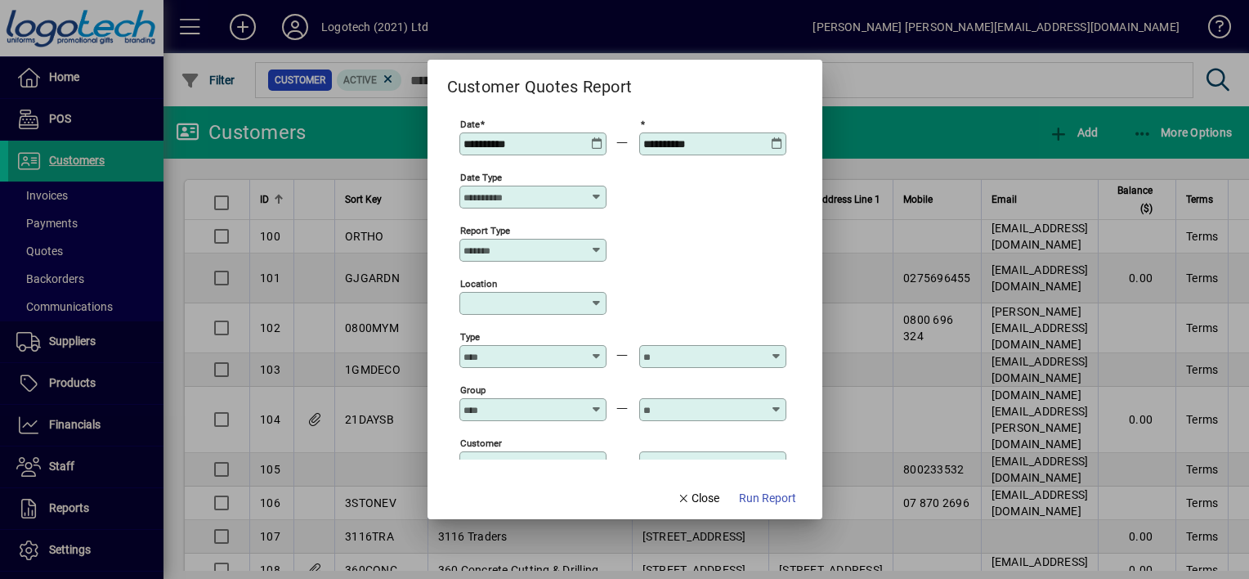
click at [595, 137] on icon at bounding box center [597, 137] width 12 height 0
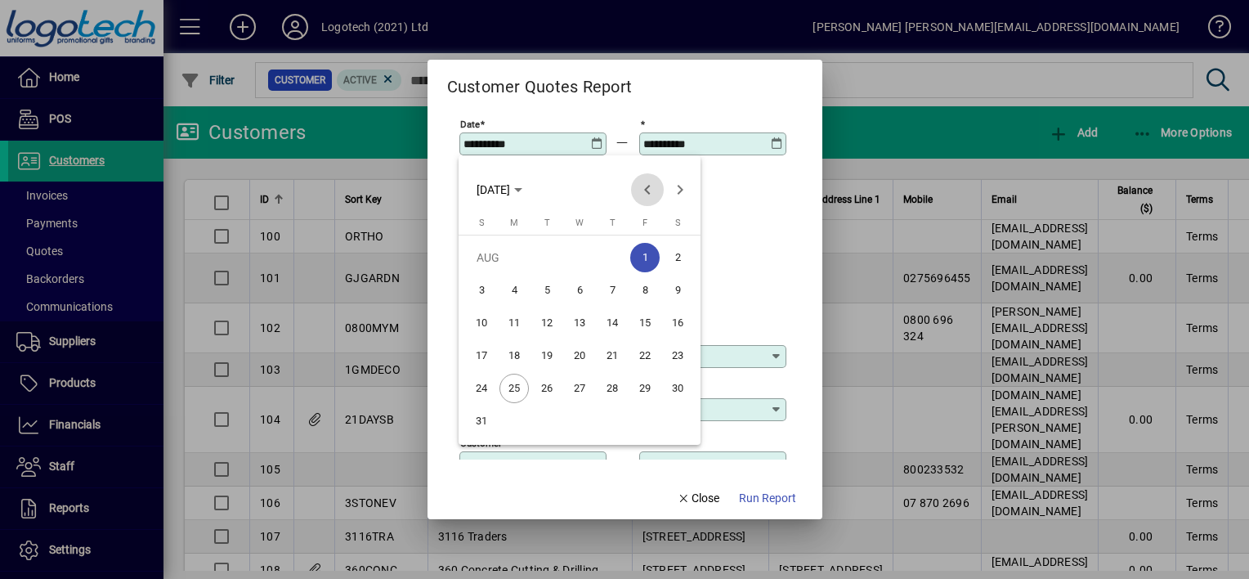
click at [648, 187] on span "Previous month" at bounding box center [647, 189] width 33 height 33
click at [548, 289] on span "1" at bounding box center [546, 290] width 29 height 29
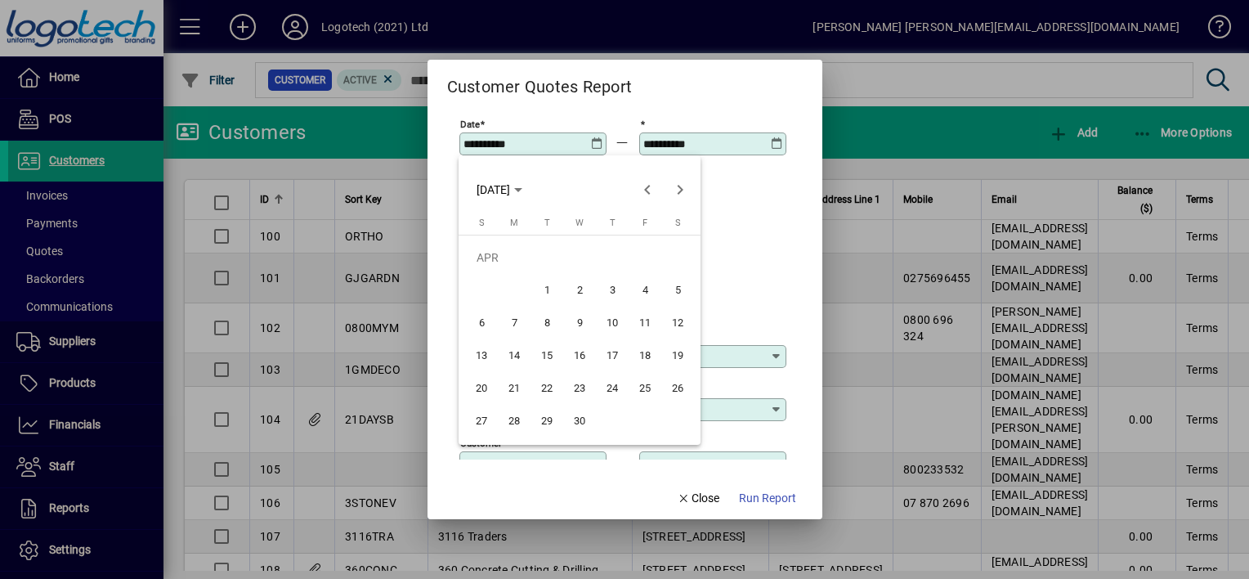
type input "**********"
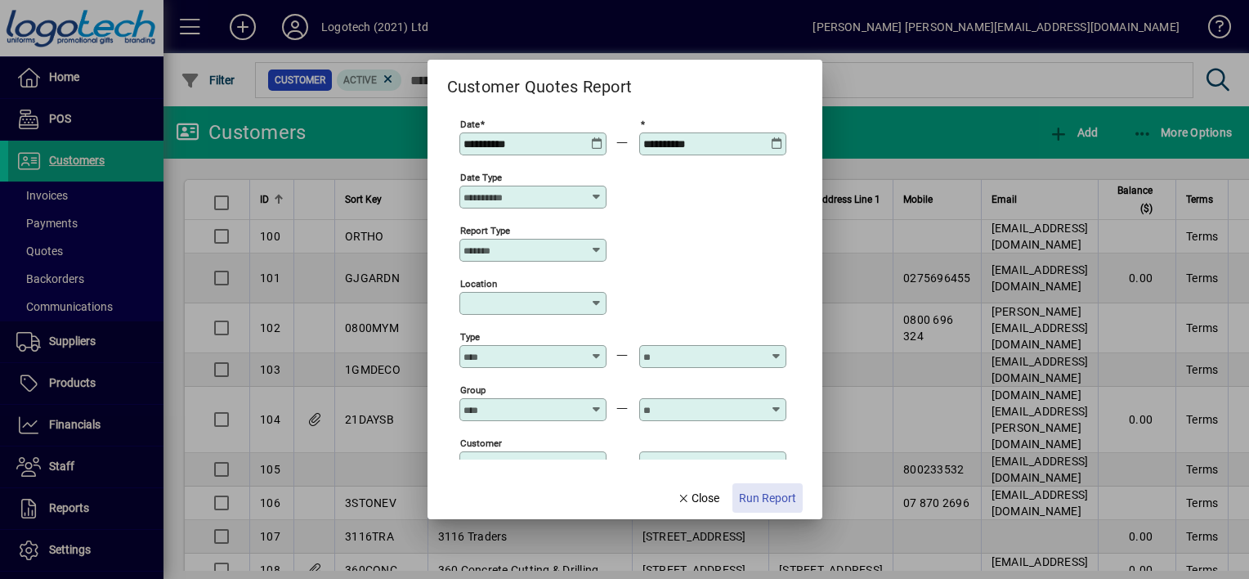
click at [754, 491] on span "Run Report" at bounding box center [767, 498] width 57 height 17
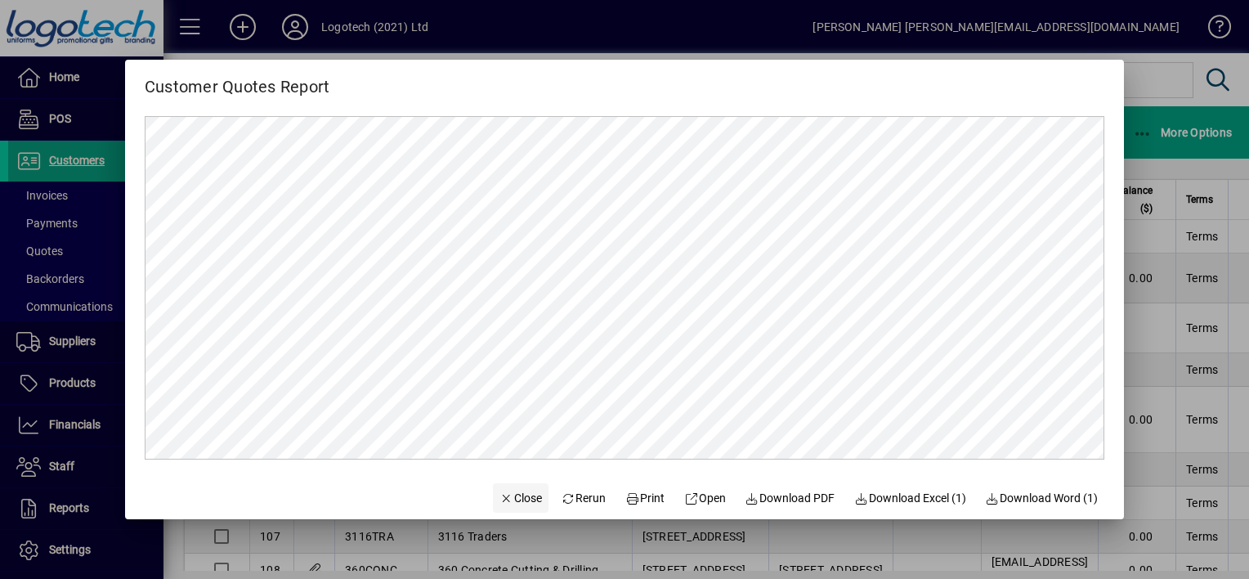
click at [515, 499] on span "Close" at bounding box center [521, 498] width 43 height 17
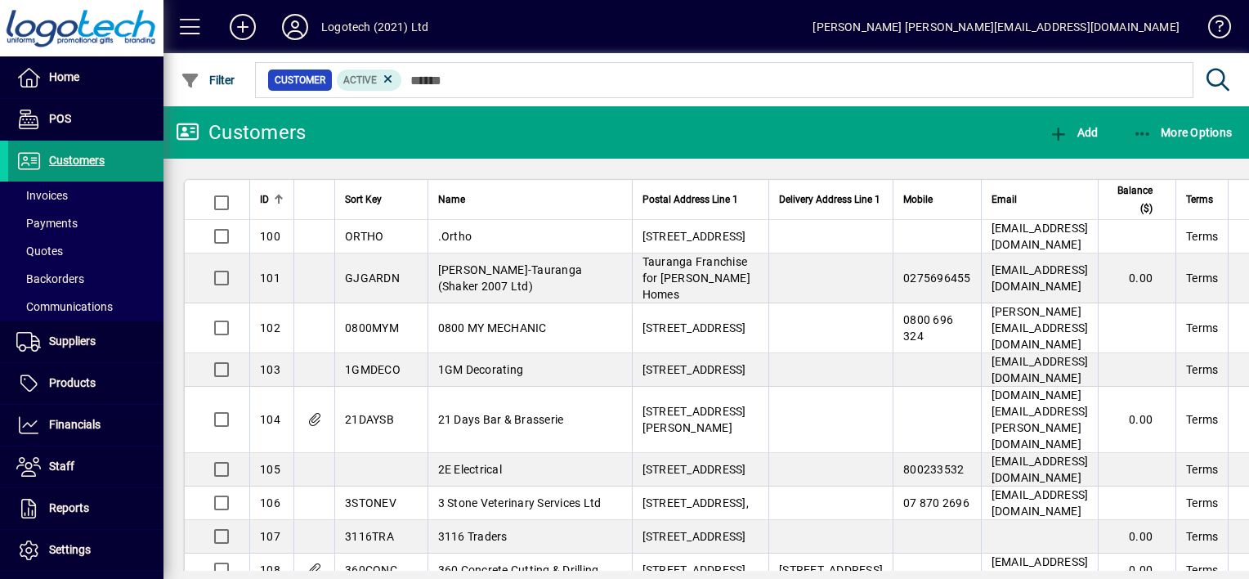
click at [74, 154] on span "Customers" at bounding box center [77, 160] width 56 height 13
click at [38, 248] on span "Quotes" at bounding box center [39, 250] width 47 height 13
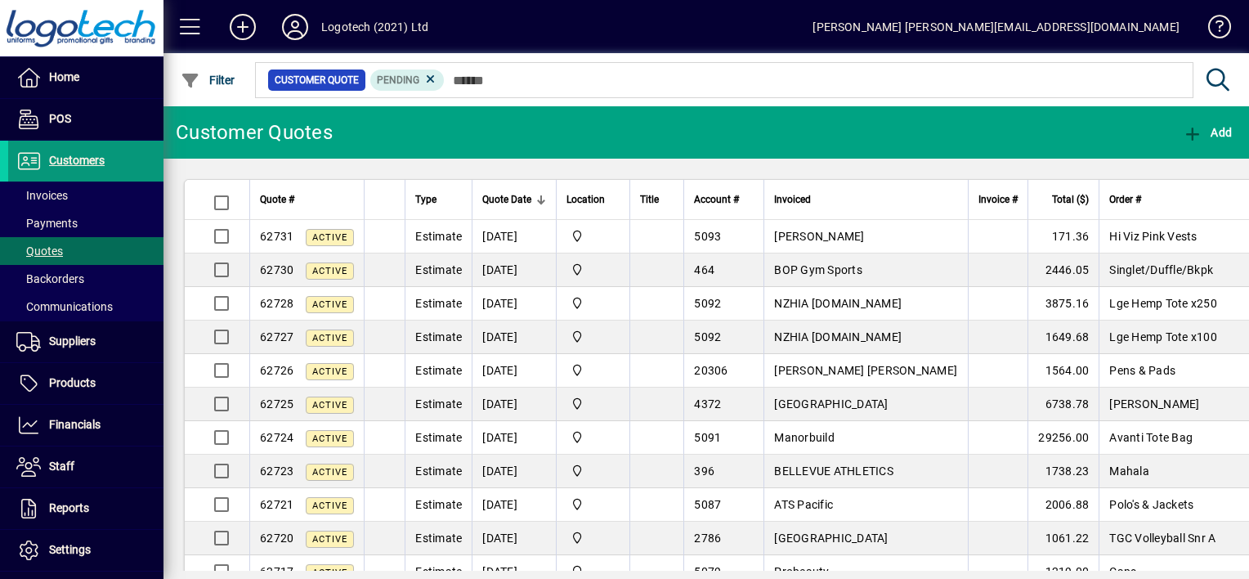
click at [67, 154] on span "Customers" at bounding box center [77, 160] width 56 height 13
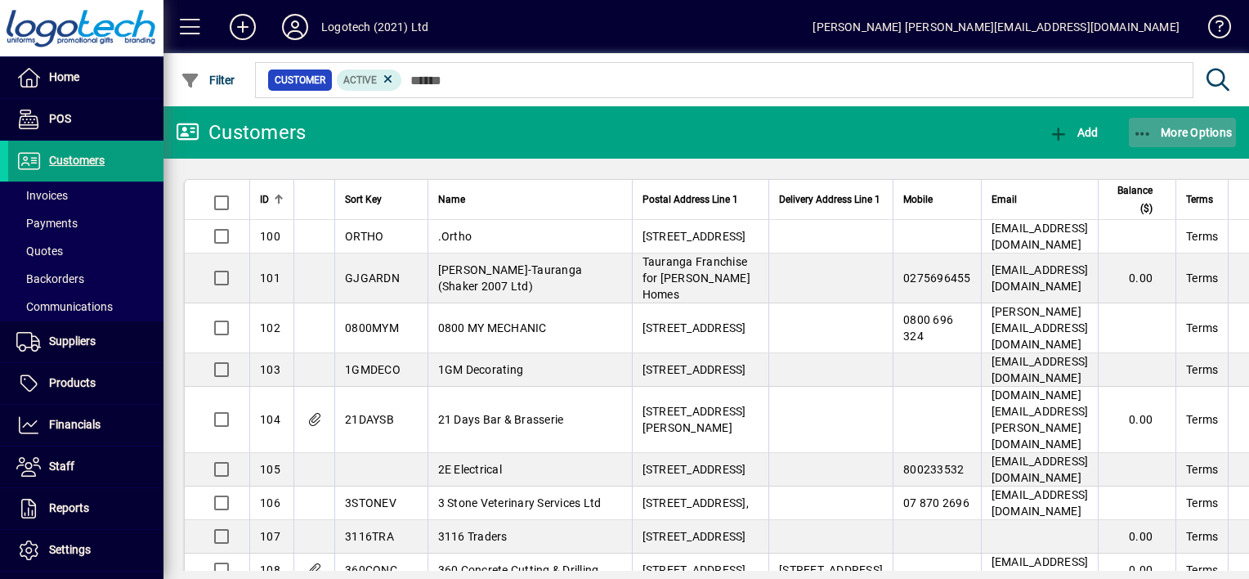
click at [1141, 134] on icon "button" at bounding box center [1143, 134] width 20 height 16
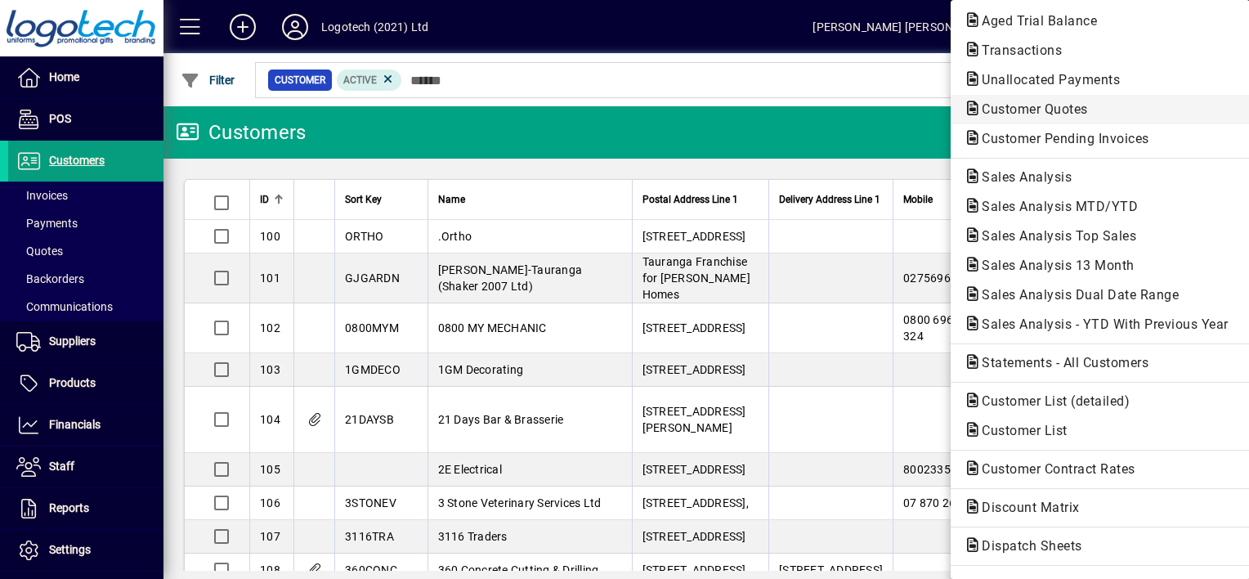
click at [1018, 111] on span "Customer Quotes" at bounding box center [1030, 109] width 132 height 16
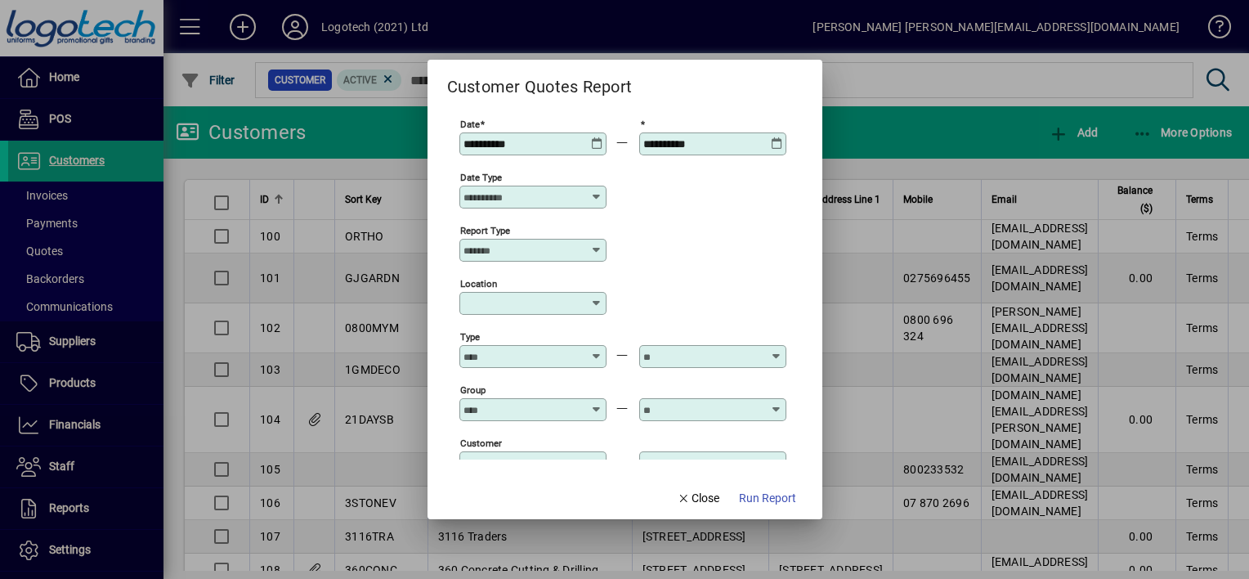
click at [597, 150] on div "**********" at bounding box center [535, 143] width 142 height 13
click at [596, 137] on icon at bounding box center [597, 137] width 12 height 0
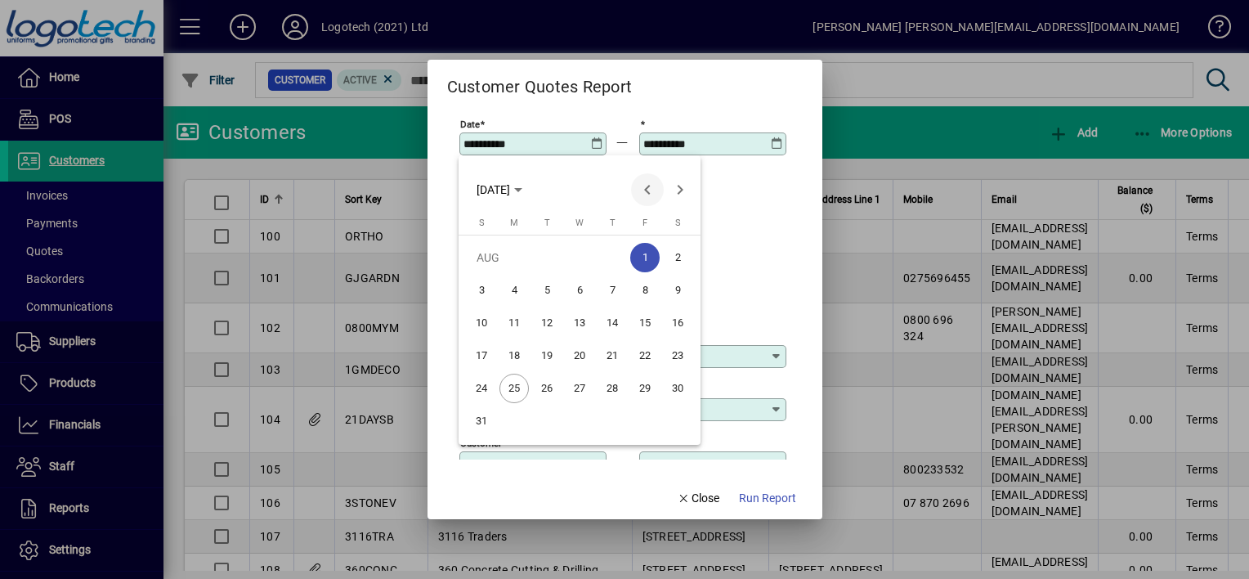
click at [643, 186] on span "Previous month" at bounding box center [647, 189] width 33 height 33
click at [482, 289] on span "4" at bounding box center [481, 290] width 29 height 29
type input "**********"
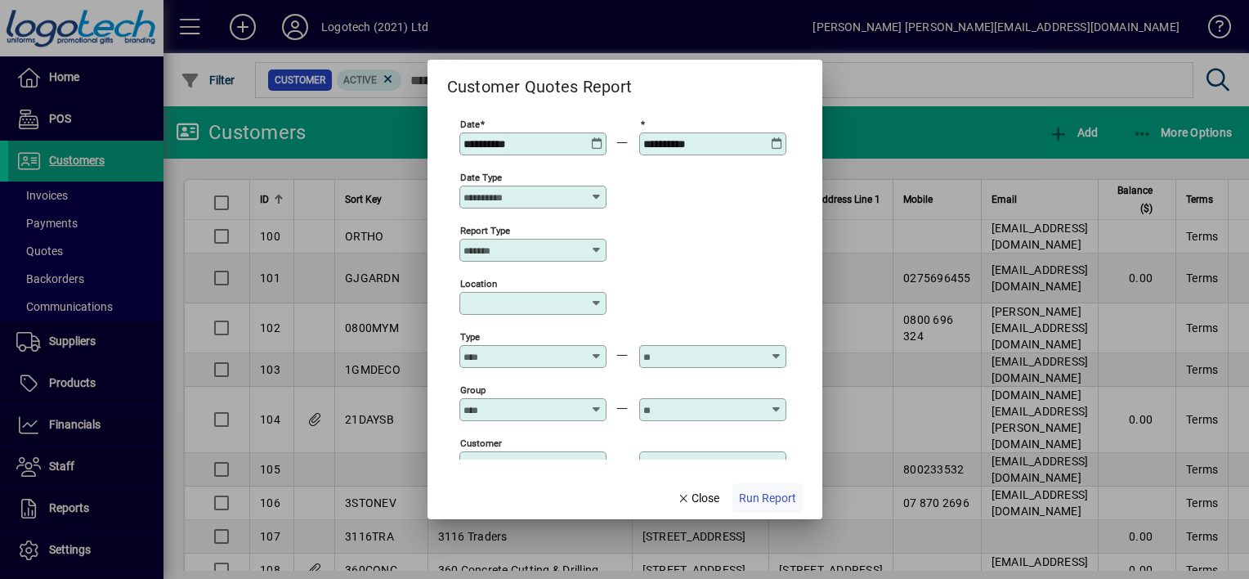
click at [751, 493] on span "Run Report" at bounding box center [767, 498] width 57 height 17
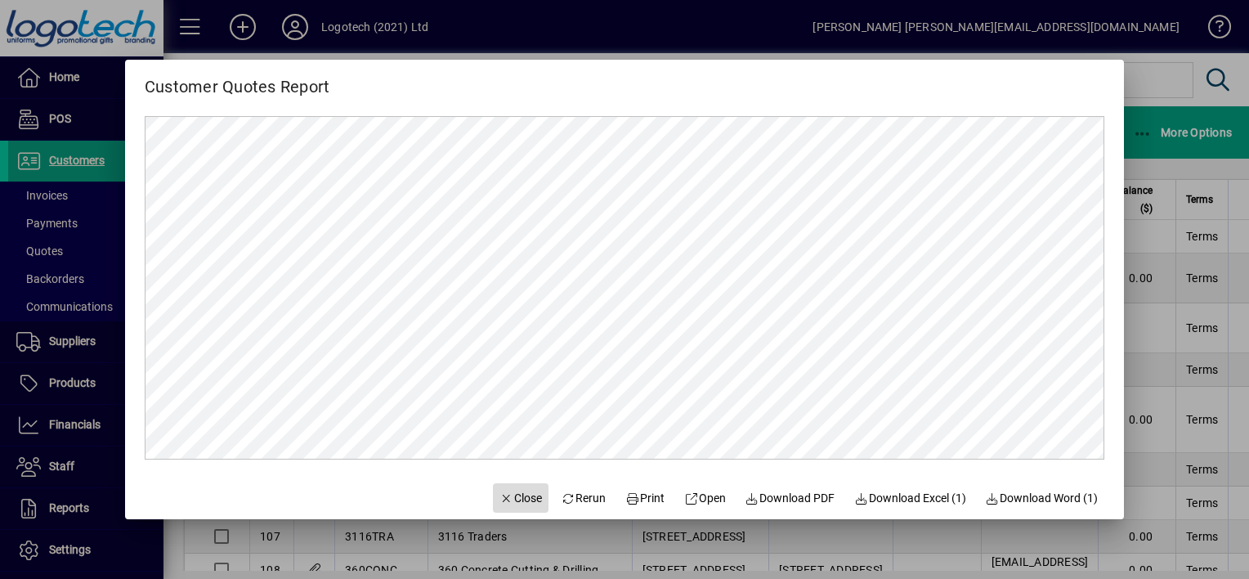
click at [510, 498] on span "Close" at bounding box center [521, 498] width 43 height 17
